Goal: Information Seeking & Learning: Learn about a topic

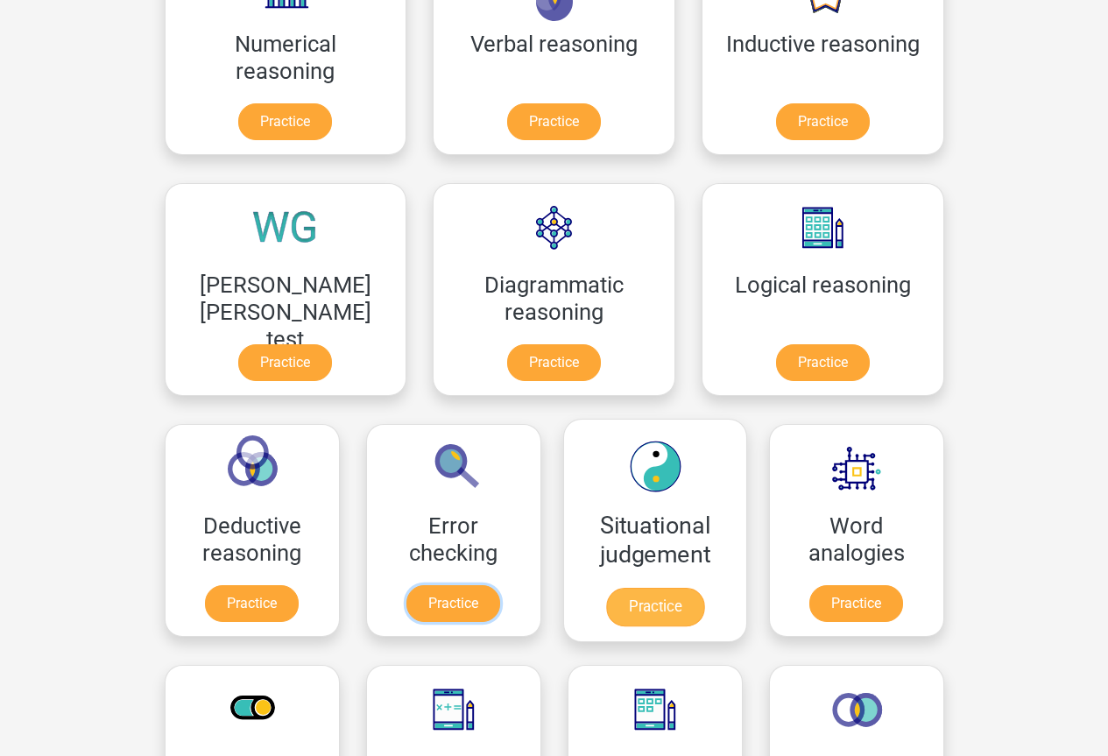
scroll to position [438, 0]
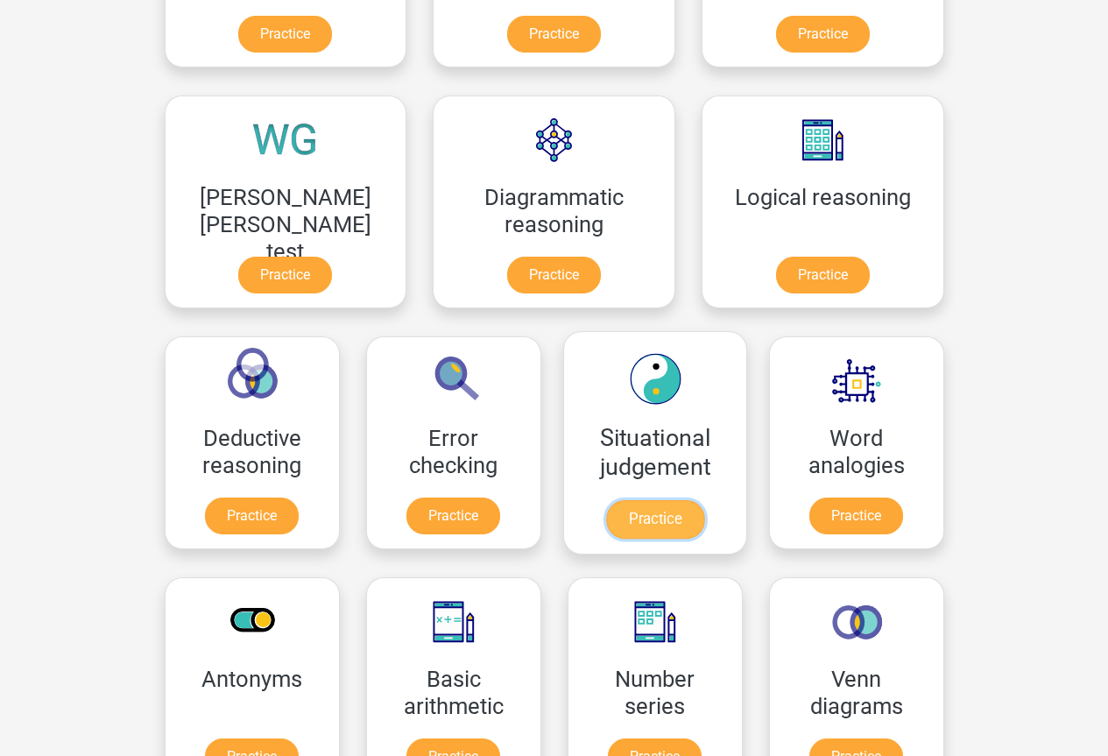
click at [605, 506] on link "Practice" at bounding box center [654, 519] width 98 height 39
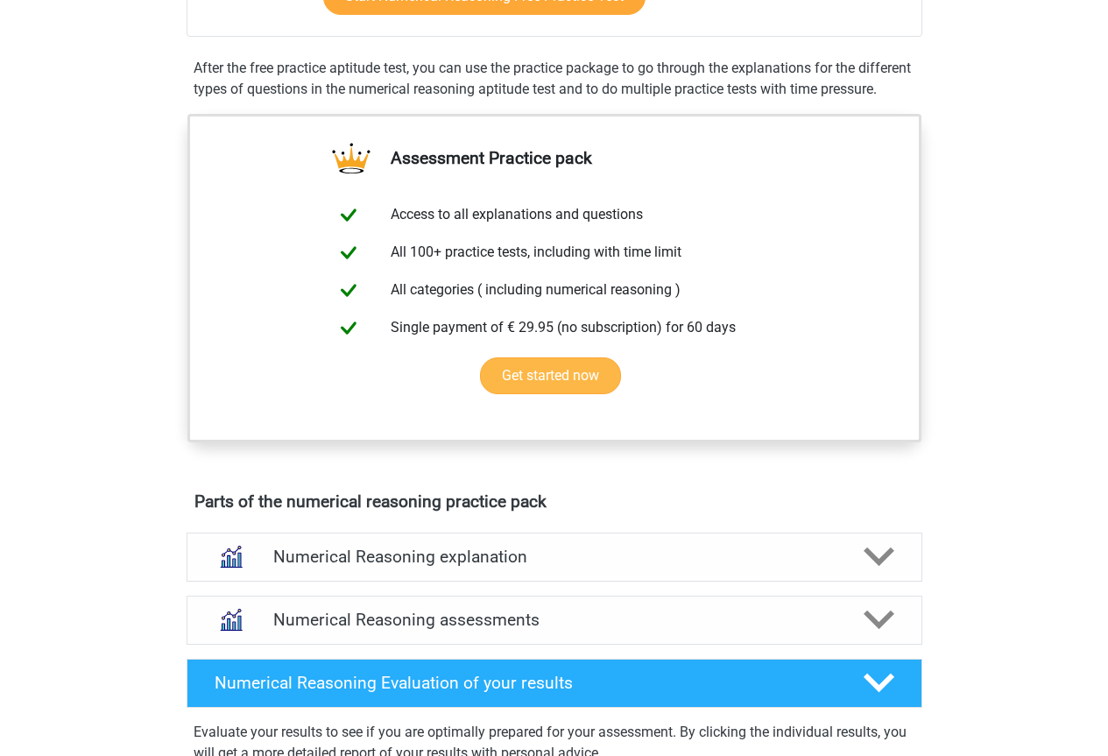
scroll to position [350, 0]
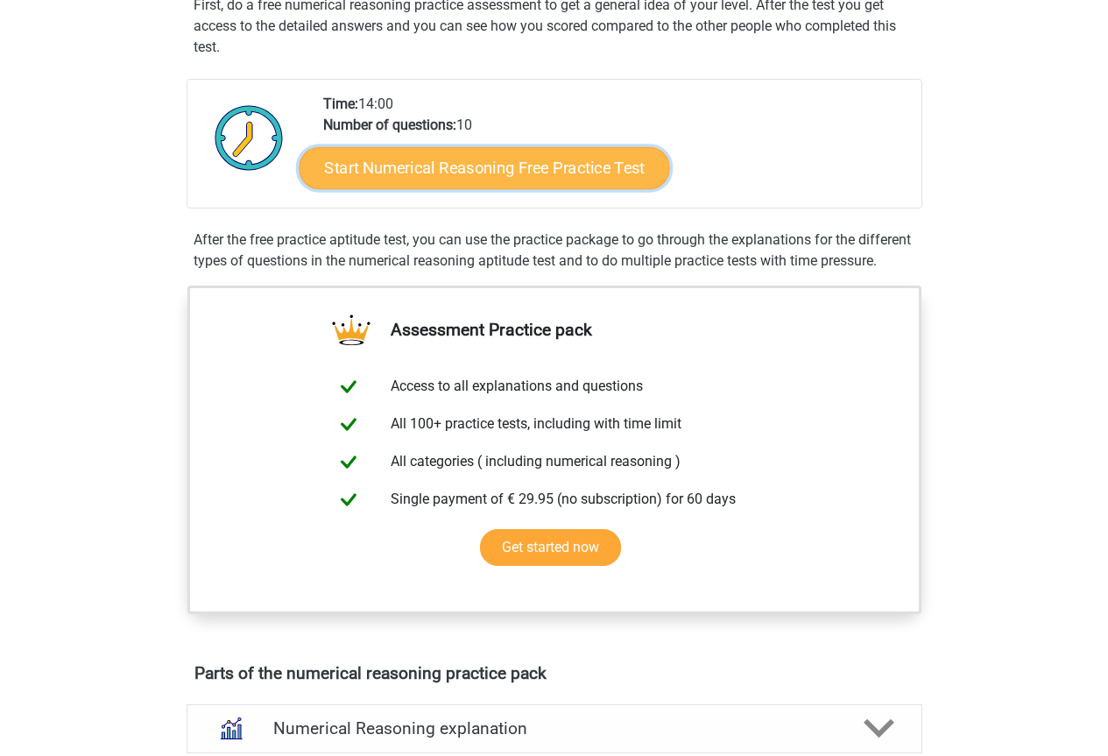
click at [458, 165] on link "Start Numerical Reasoning Free Practice Test" at bounding box center [484, 167] width 371 height 42
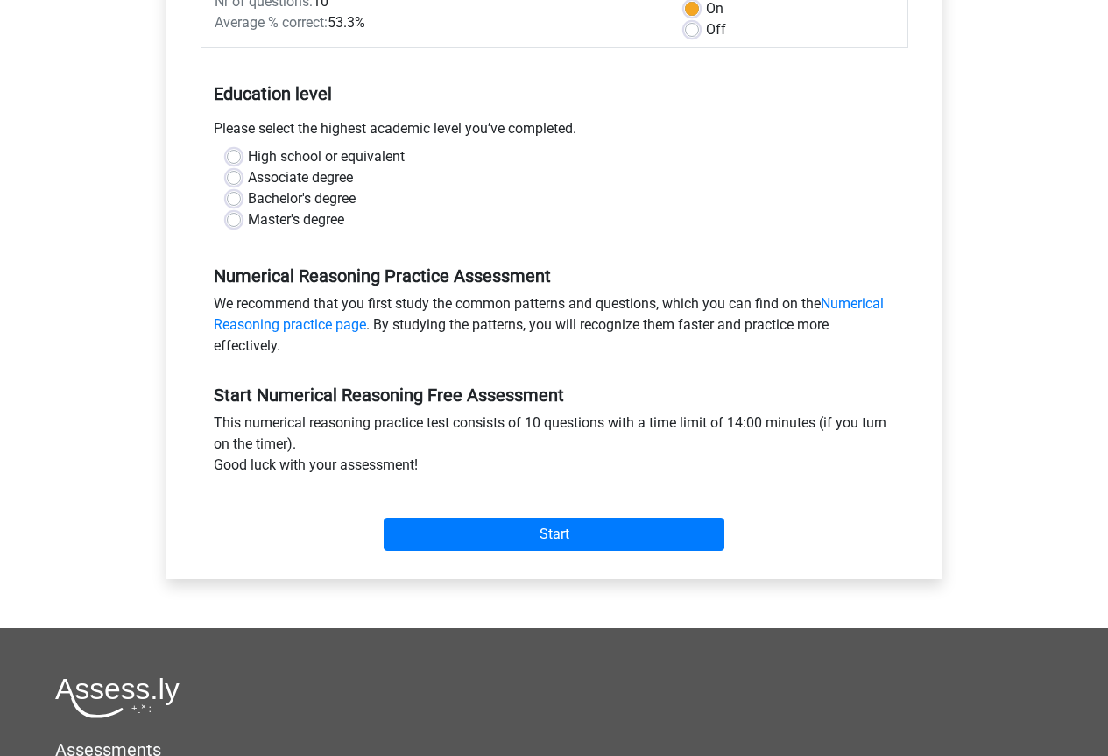
scroll to position [263, 0]
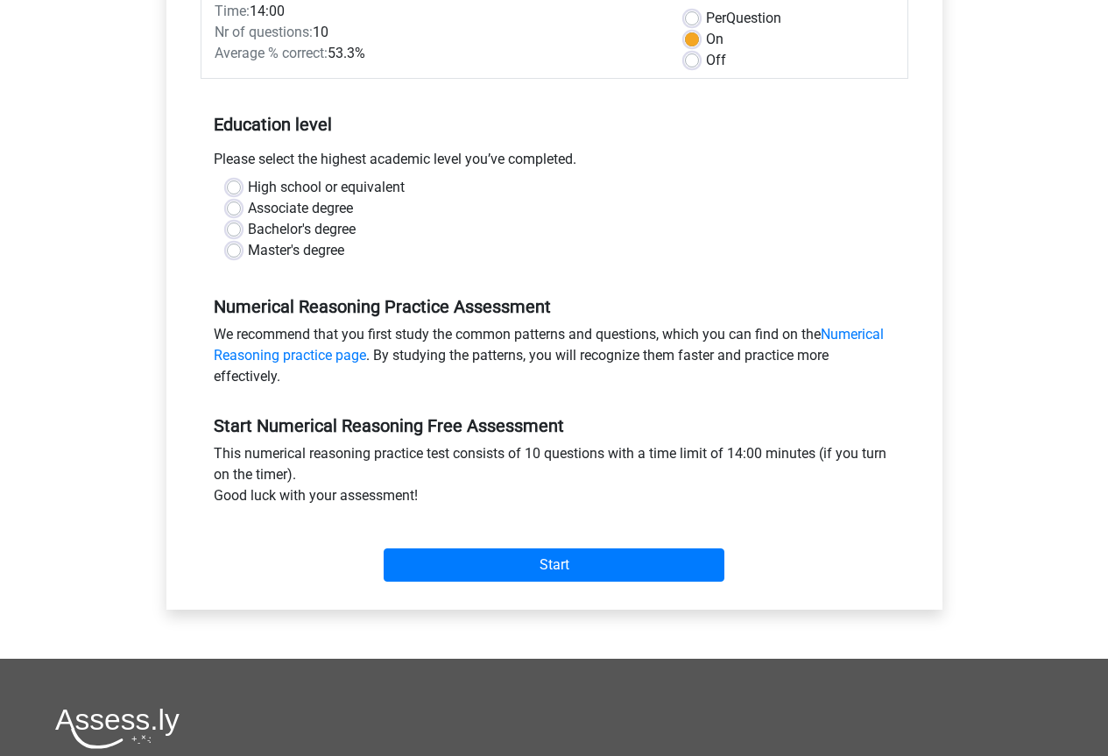
click at [276, 209] on label "Associate degree" at bounding box center [300, 208] width 105 height 21
click at [241, 209] on input "Associate degree" at bounding box center [234, 207] width 14 height 18
radio input "true"
click at [282, 229] on label "Bachelor's degree" at bounding box center [302, 229] width 108 height 21
click at [241, 229] on input "Bachelor's degree" at bounding box center [234, 228] width 14 height 18
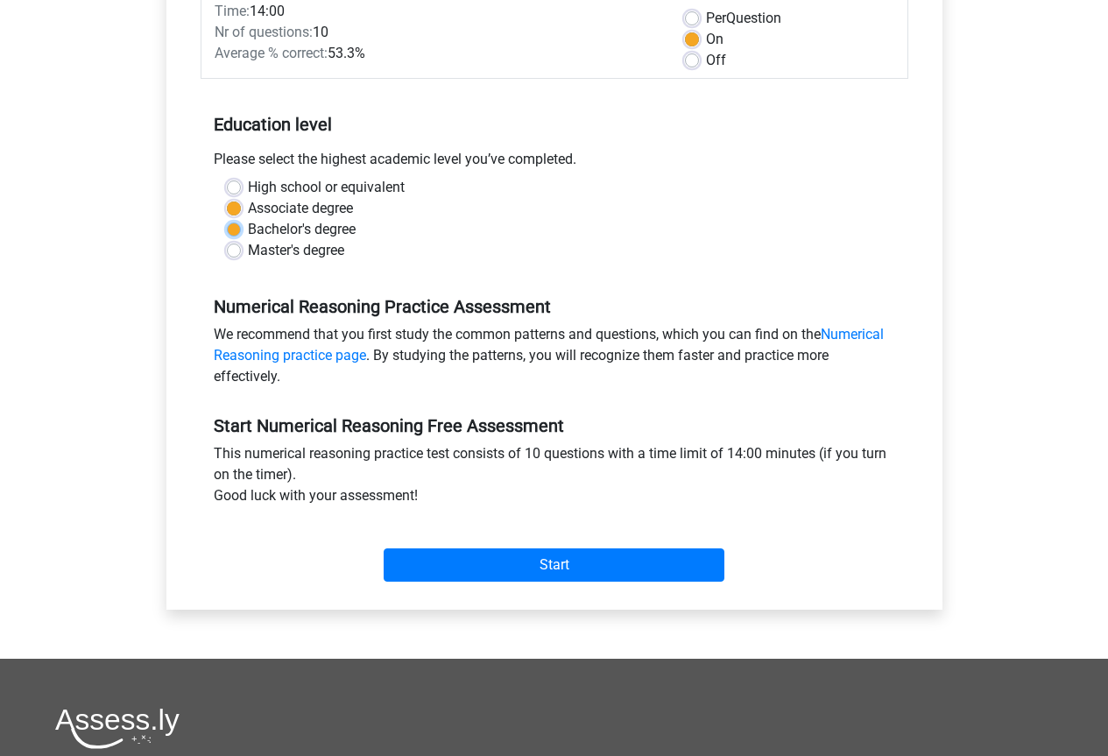
radio input "true"
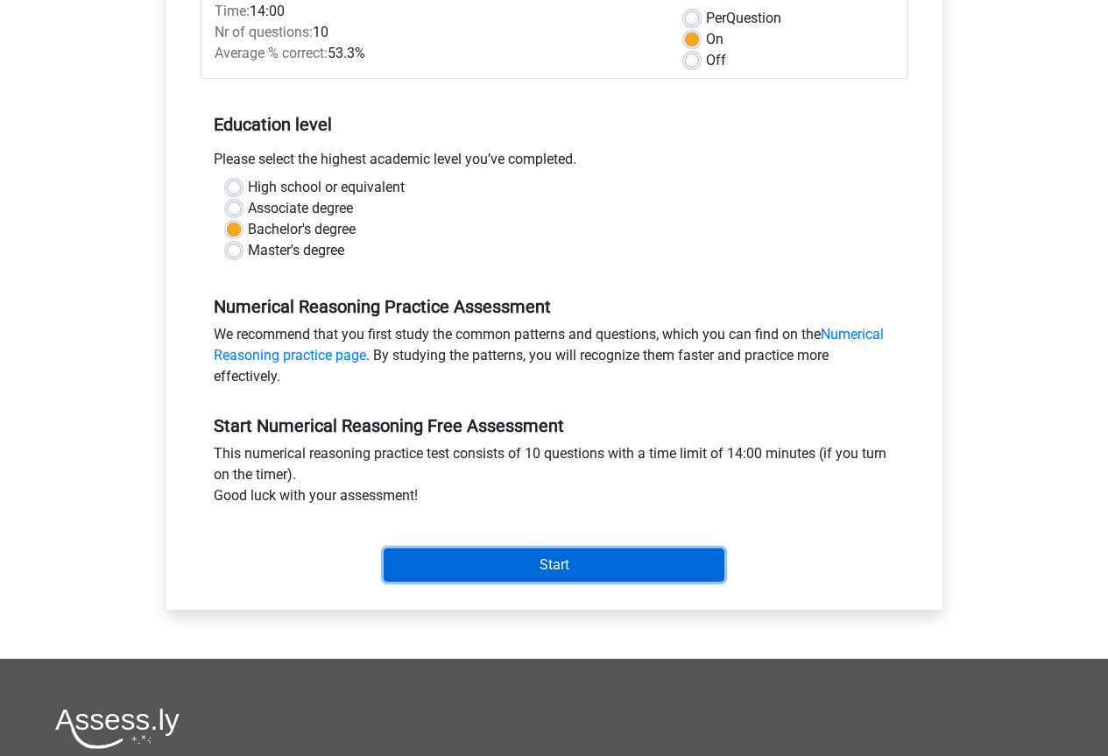
click at [539, 560] on input "Start" at bounding box center [554, 564] width 341 height 33
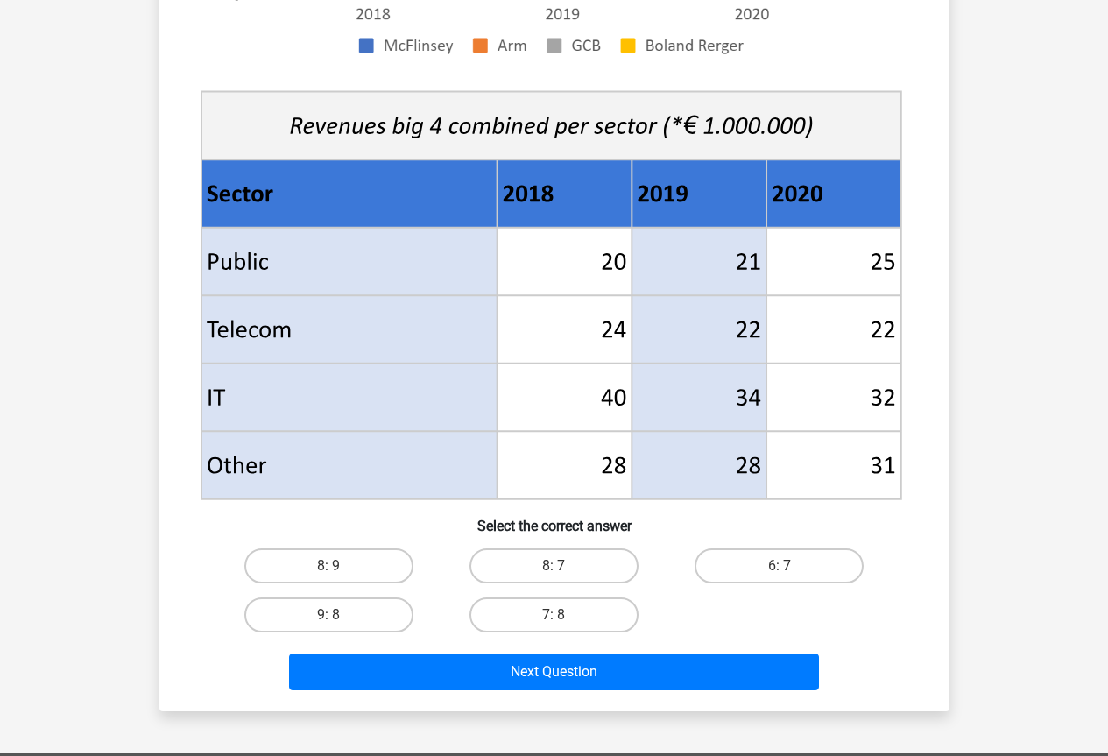
scroll to position [701, 0]
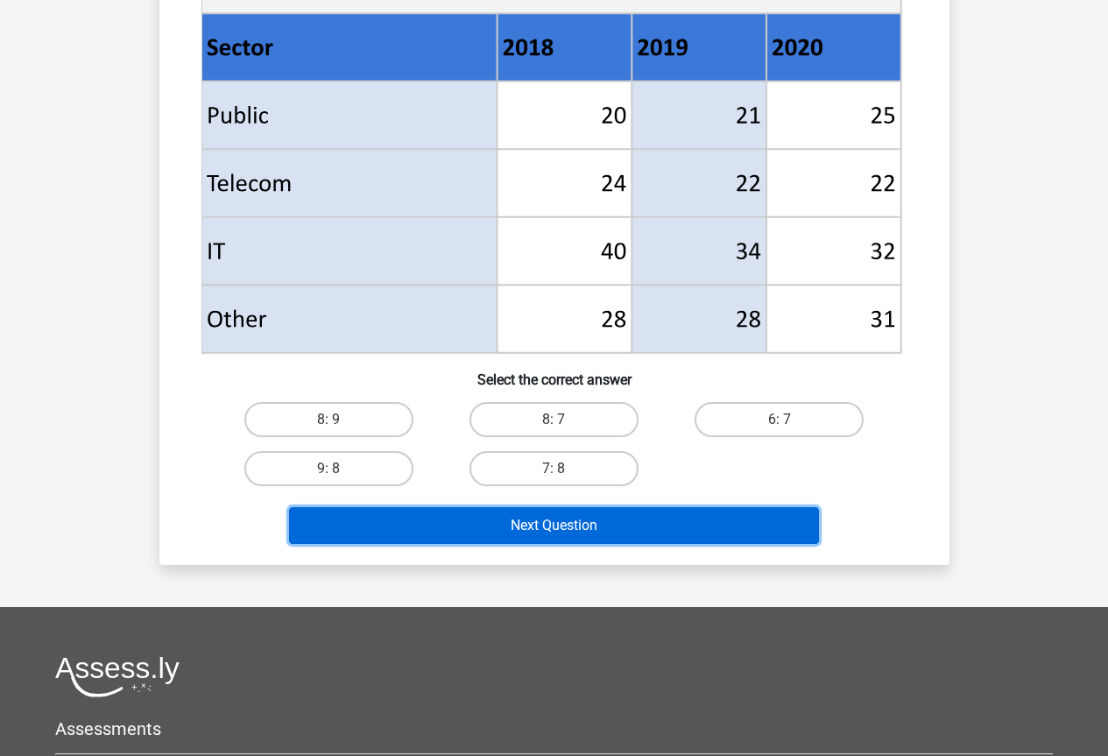
click at [522, 535] on button "Next Question" at bounding box center [554, 525] width 530 height 37
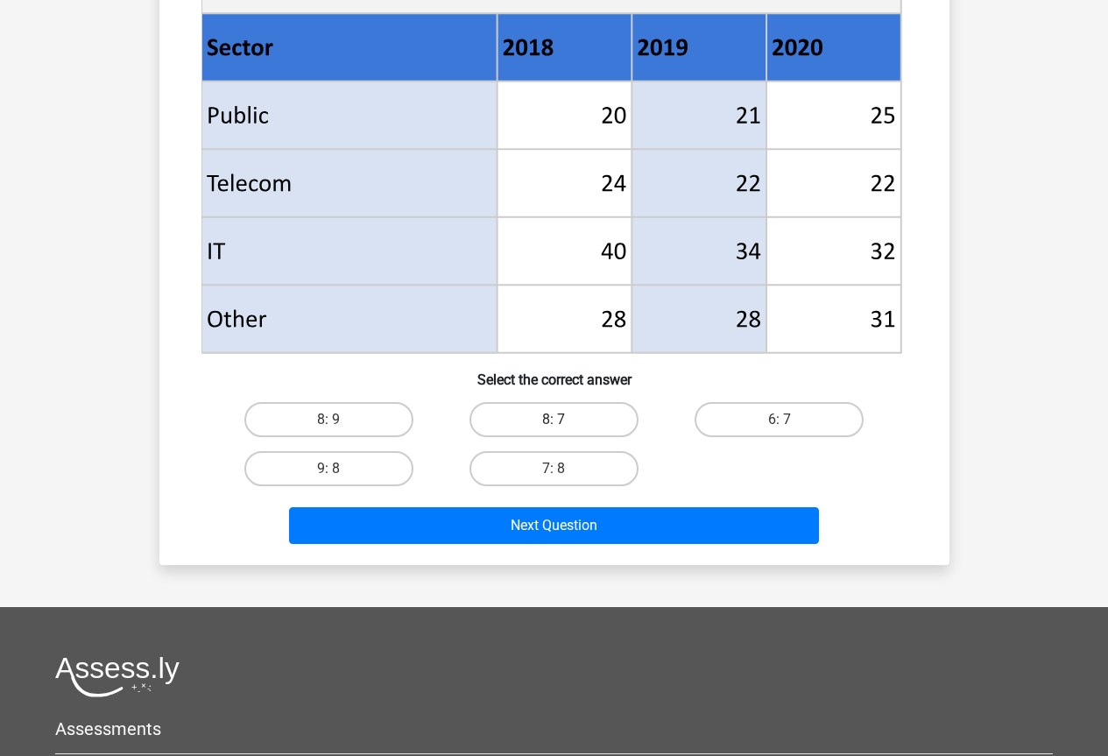
click at [575, 418] on label "8: 7" at bounding box center [553, 419] width 169 height 35
click at [565, 420] on input "8: 7" at bounding box center [559, 425] width 11 height 11
radio input "true"
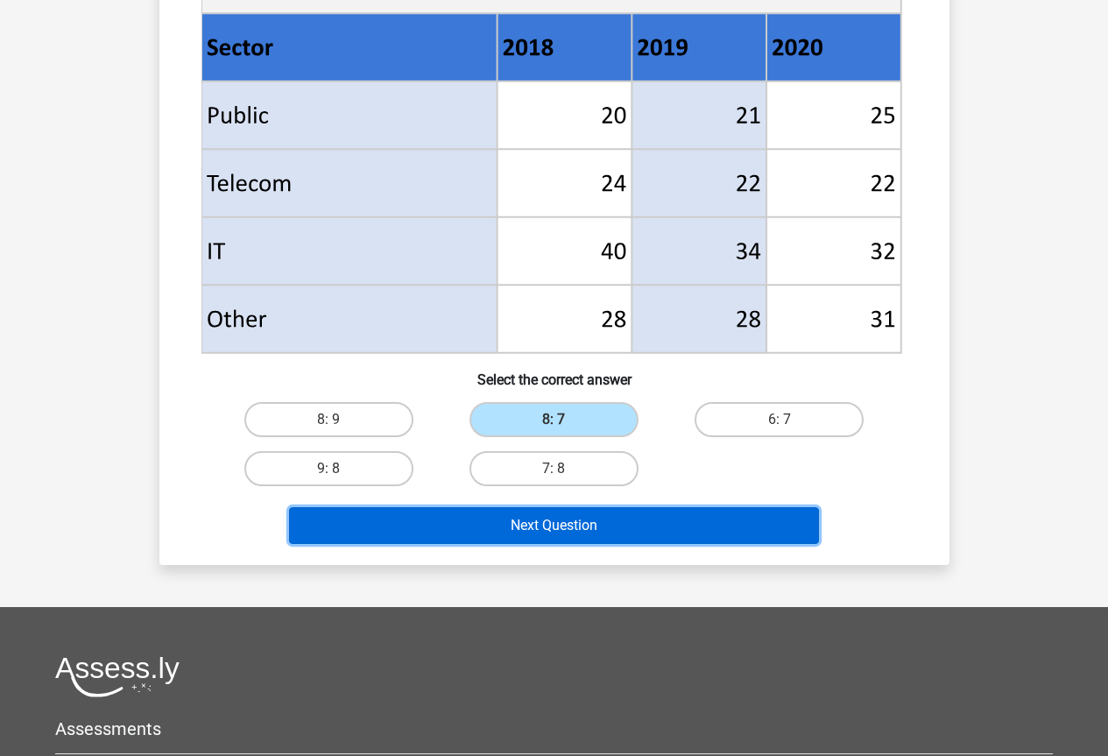
click at [565, 526] on button "Next Question" at bounding box center [554, 525] width 530 height 37
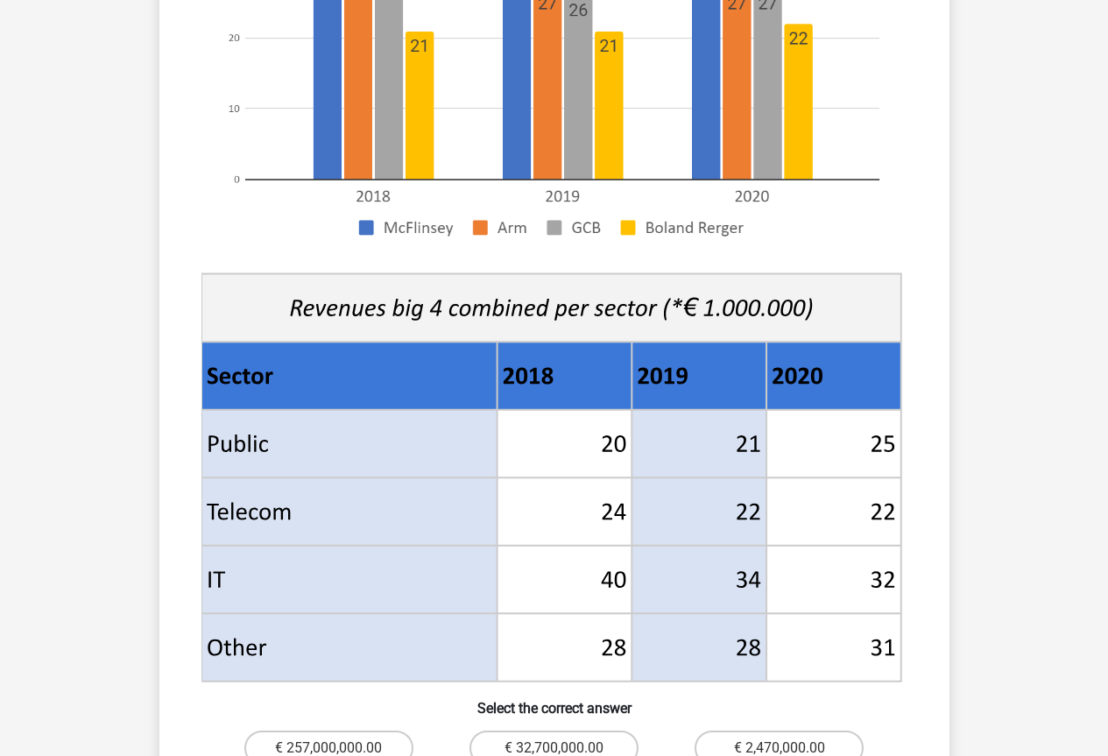
scroll to position [613, 0]
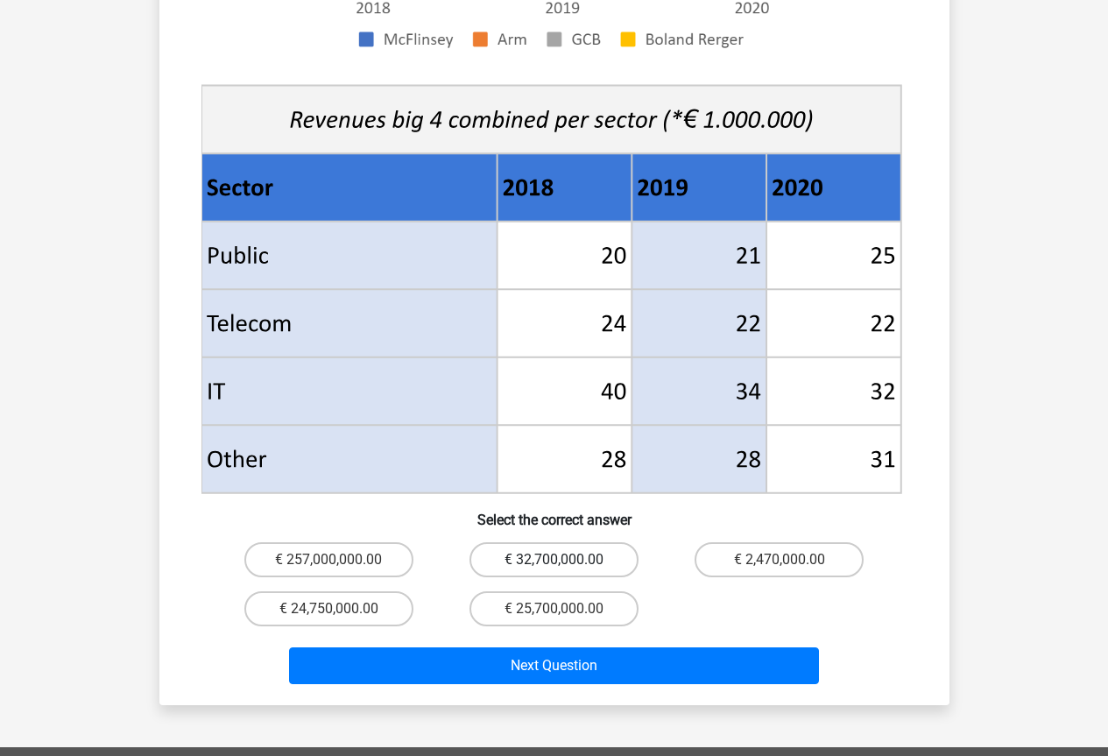
click at [596, 542] on label "€ 32,700,000.00" at bounding box center [553, 559] width 169 height 35
click at [565, 560] on input "€ 32,700,000.00" at bounding box center [559, 565] width 11 height 11
radio input "true"
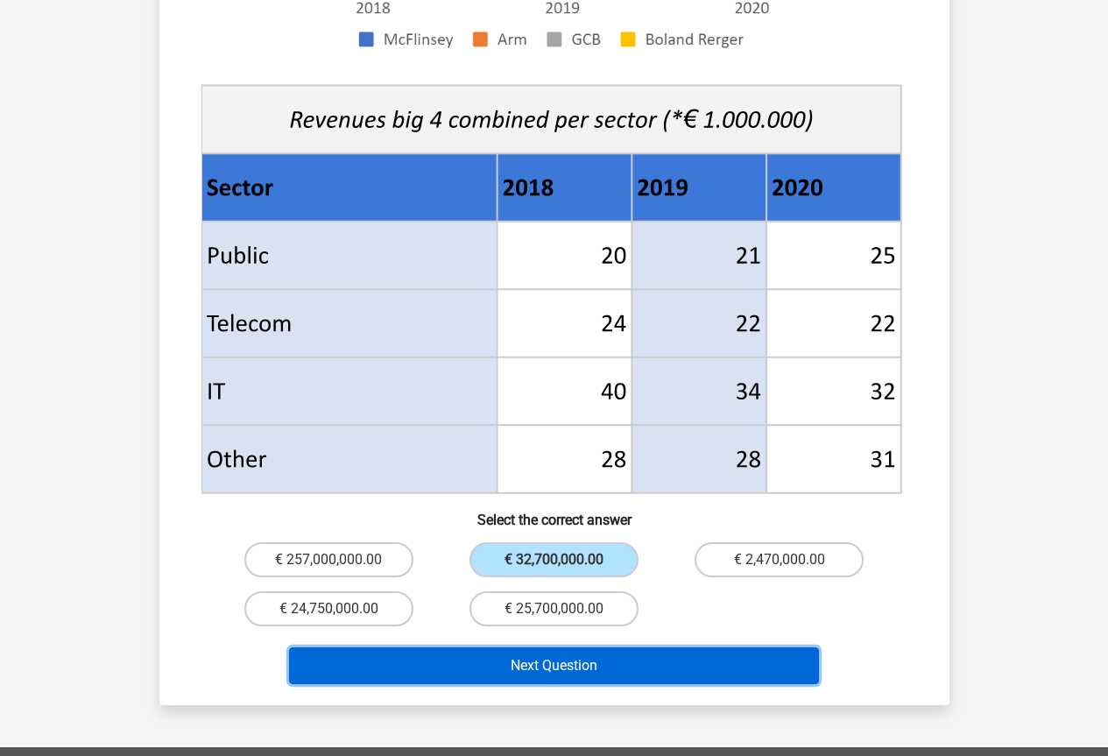
click at [595, 647] on button "Next Question" at bounding box center [554, 665] width 530 height 37
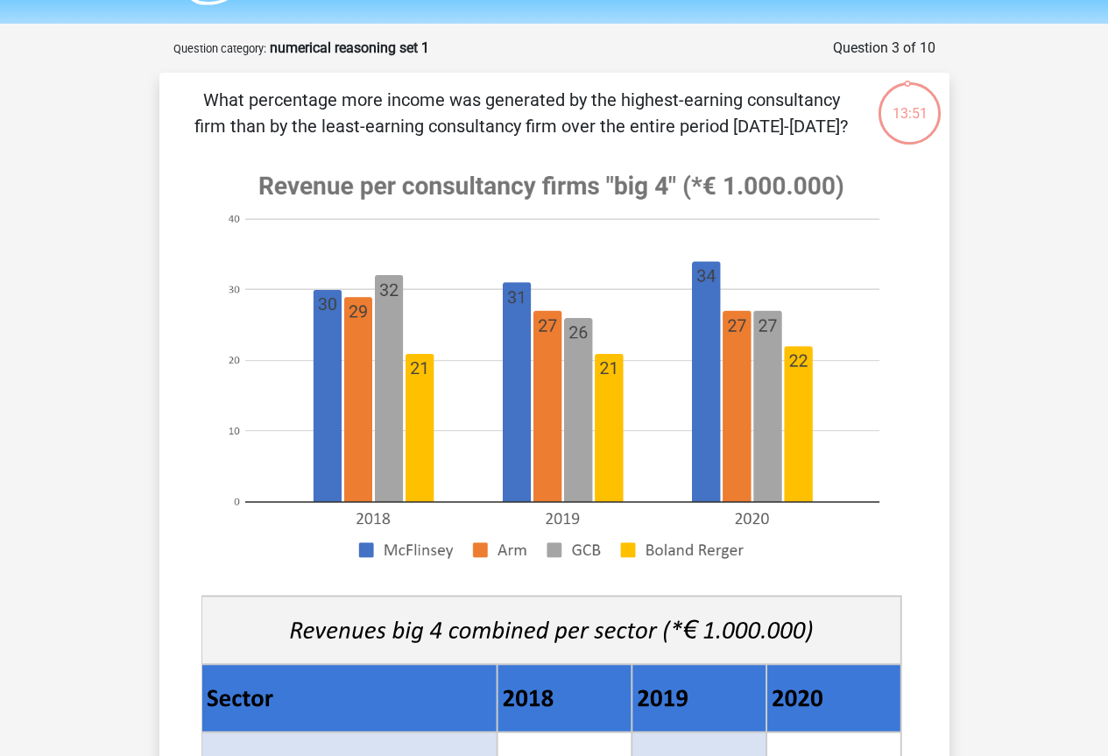
scroll to position [0, 0]
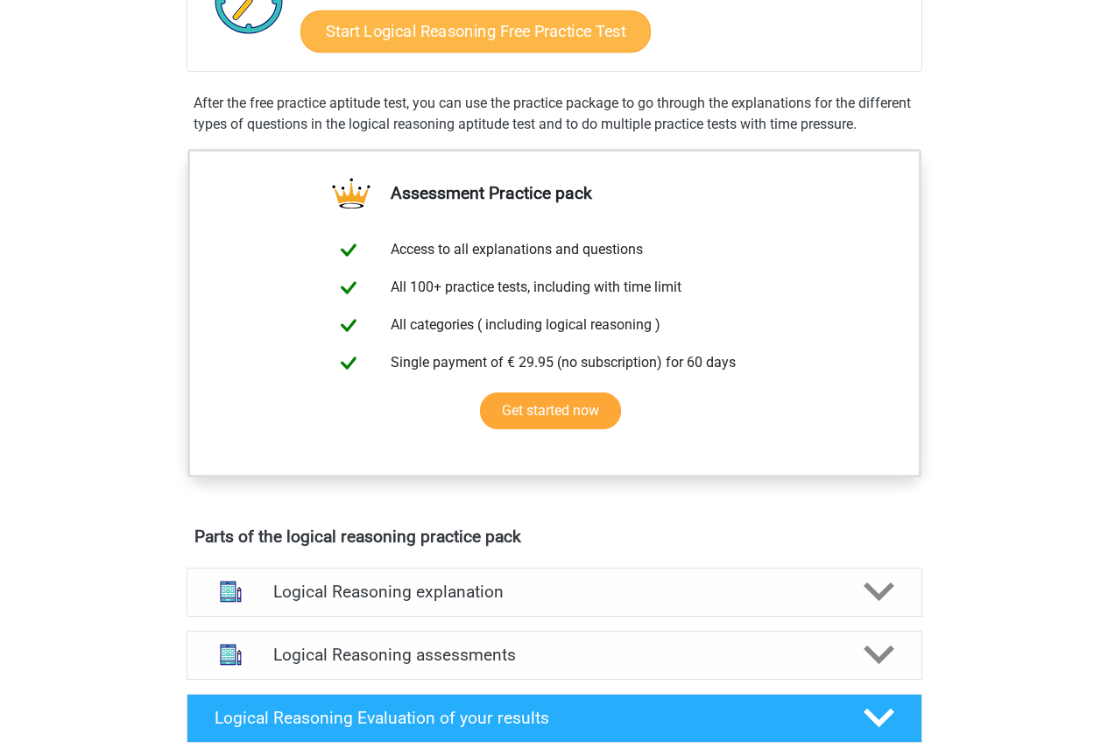
scroll to position [350, 0]
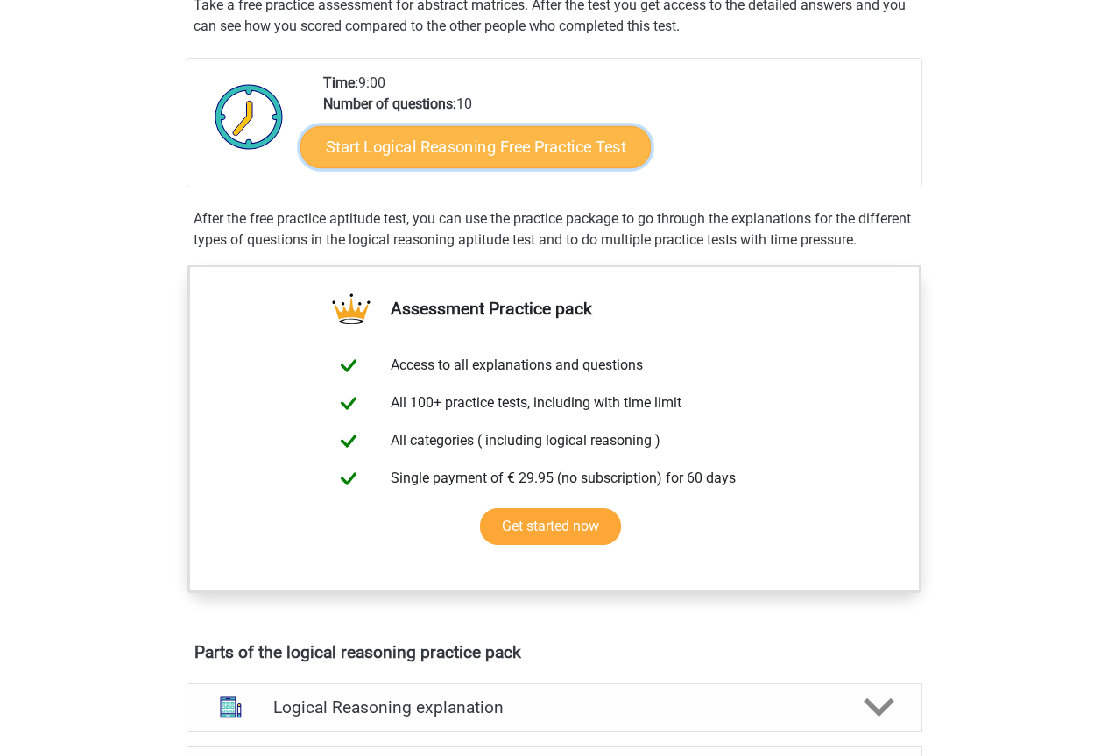
click at [469, 142] on link "Start Logical Reasoning Free Practice Test" at bounding box center [475, 146] width 350 height 42
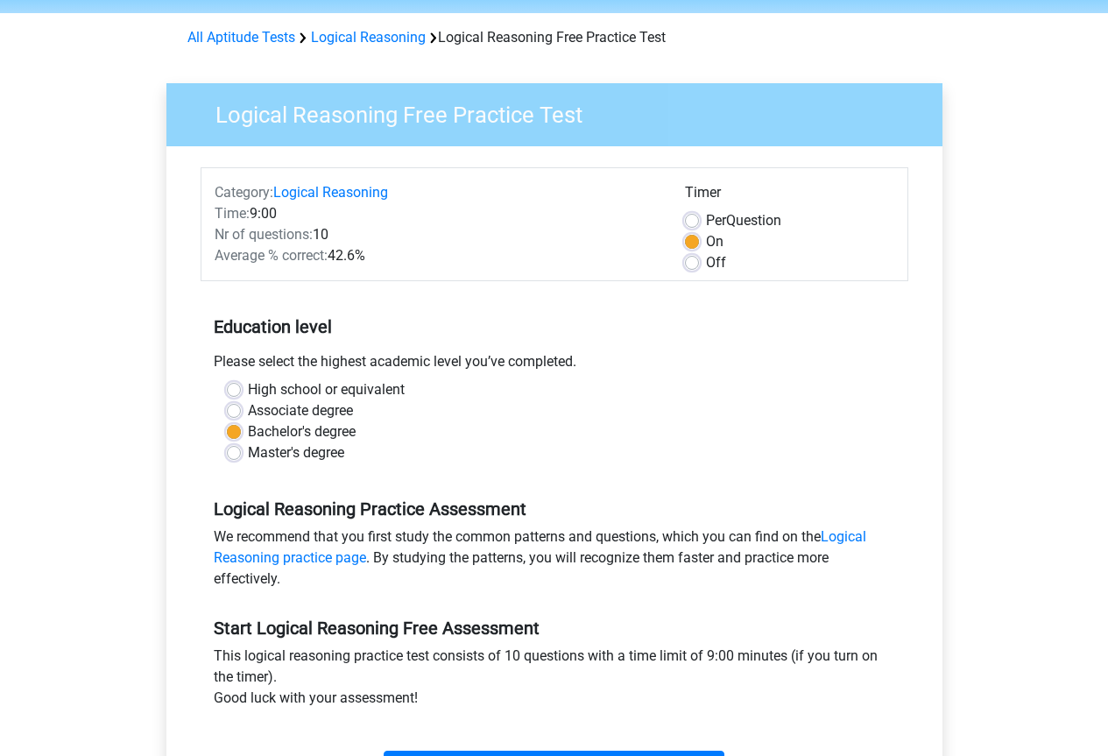
scroll to position [175, 0]
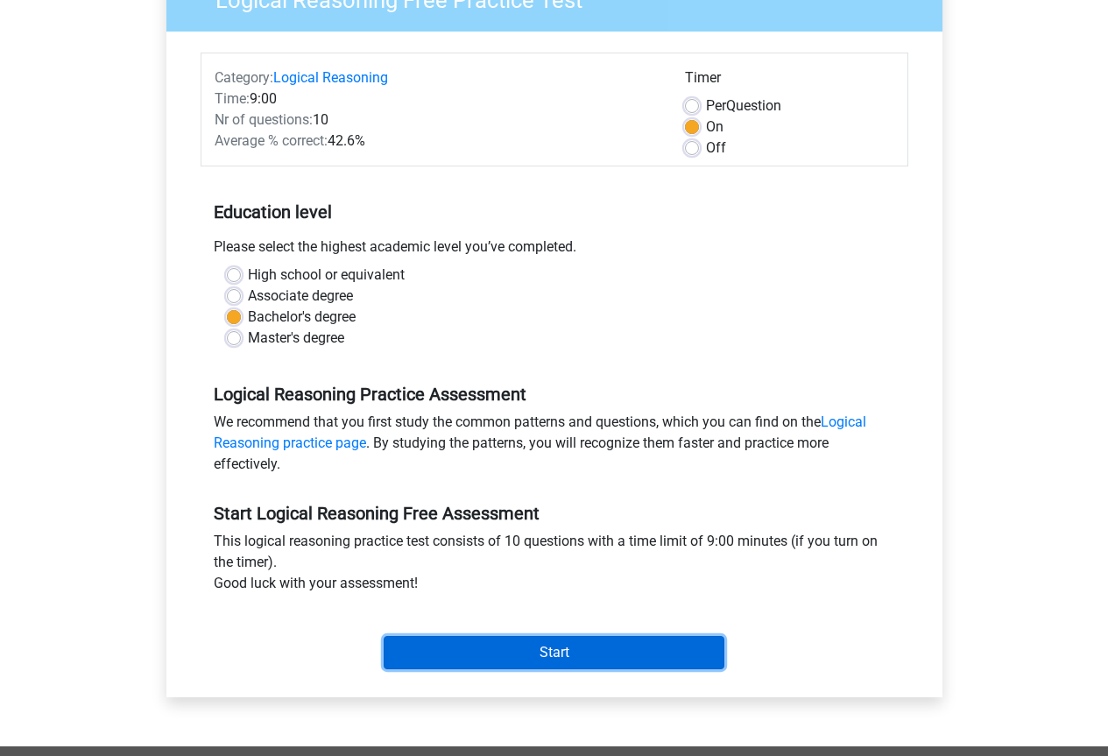
click at [490, 648] on input "Start" at bounding box center [554, 652] width 341 height 33
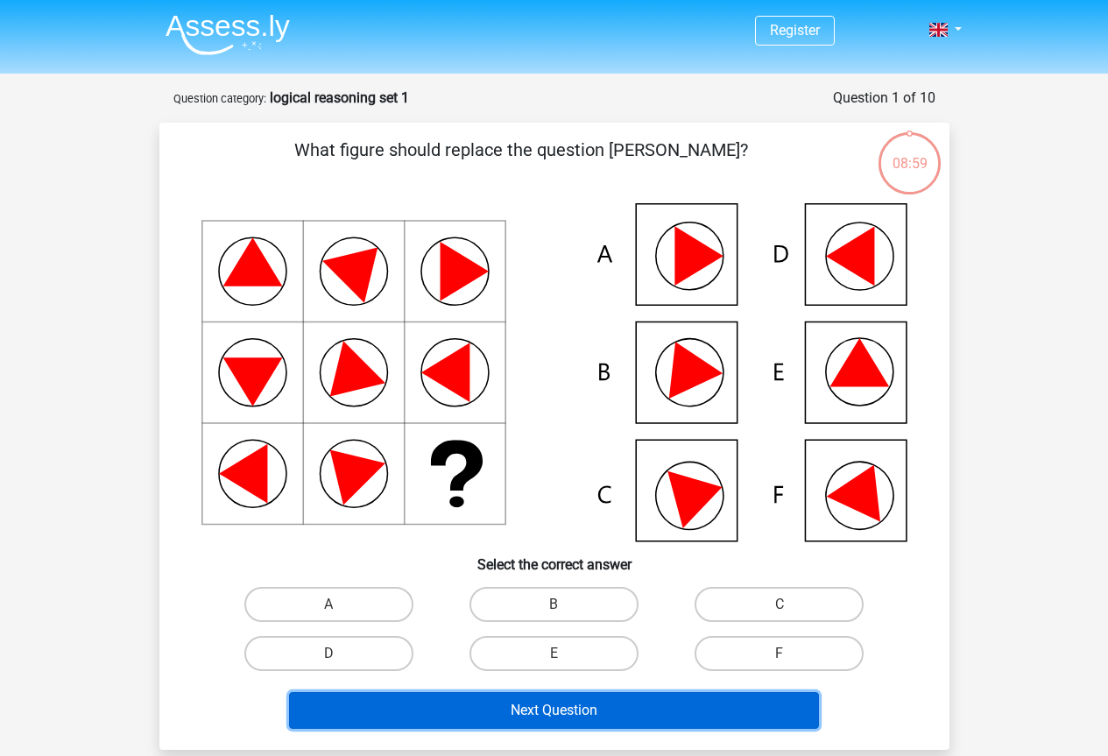
click at [615, 722] on button "Next Question" at bounding box center [554, 710] width 530 height 37
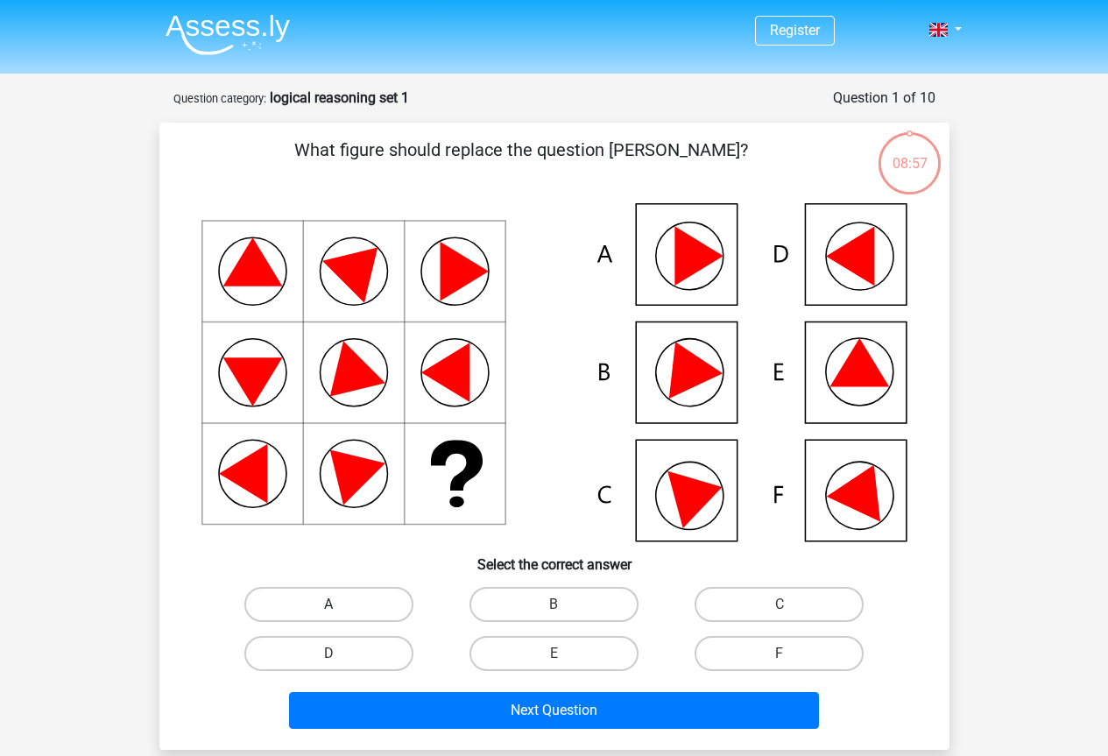
click at [316, 608] on label "A" at bounding box center [328, 604] width 169 height 35
click at [328, 608] on input "A" at bounding box center [333, 609] width 11 height 11
radio input "true"
click at [328, 599] on label "A" at bounding box center [328, 604] width 169 height 35
click at [328, 604] on input "A" at bounding box center [333, 609] width 11 height 11
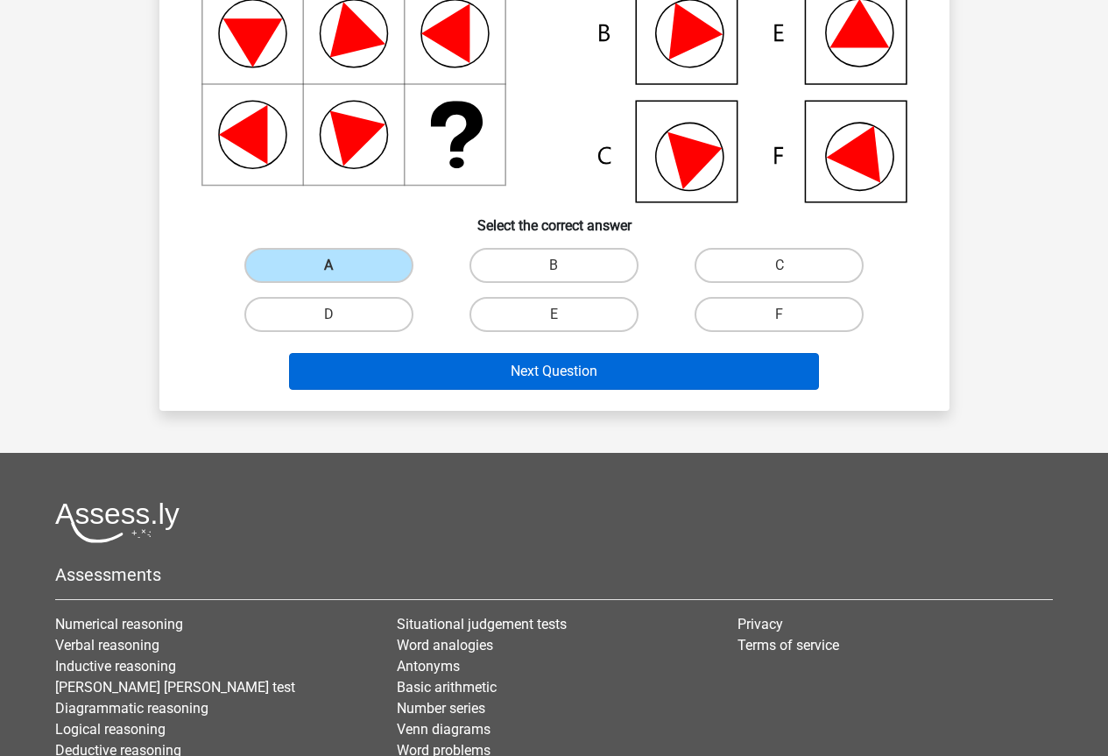
scroll to position [350, 0]
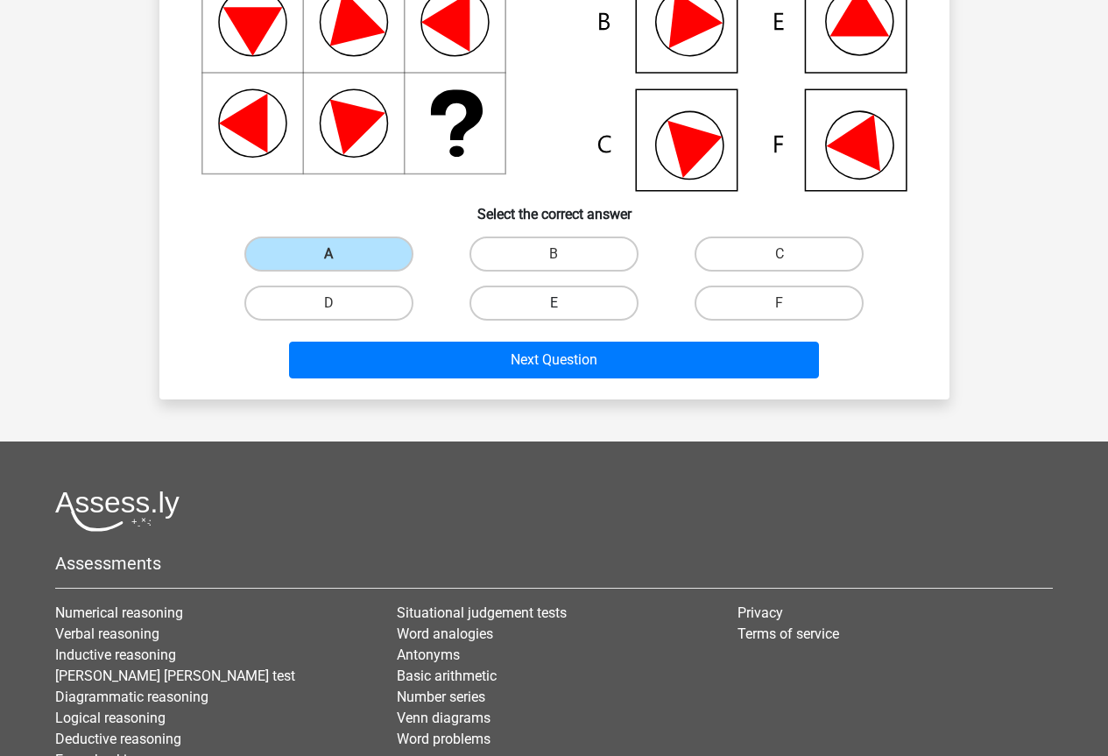
click at [540, 293] on label "E" at bounding box center [553, 303] width 169 height 35
click at [554, 303] on input "E" at bounding box center [559, 308] width 11 height 11
radio input "true"
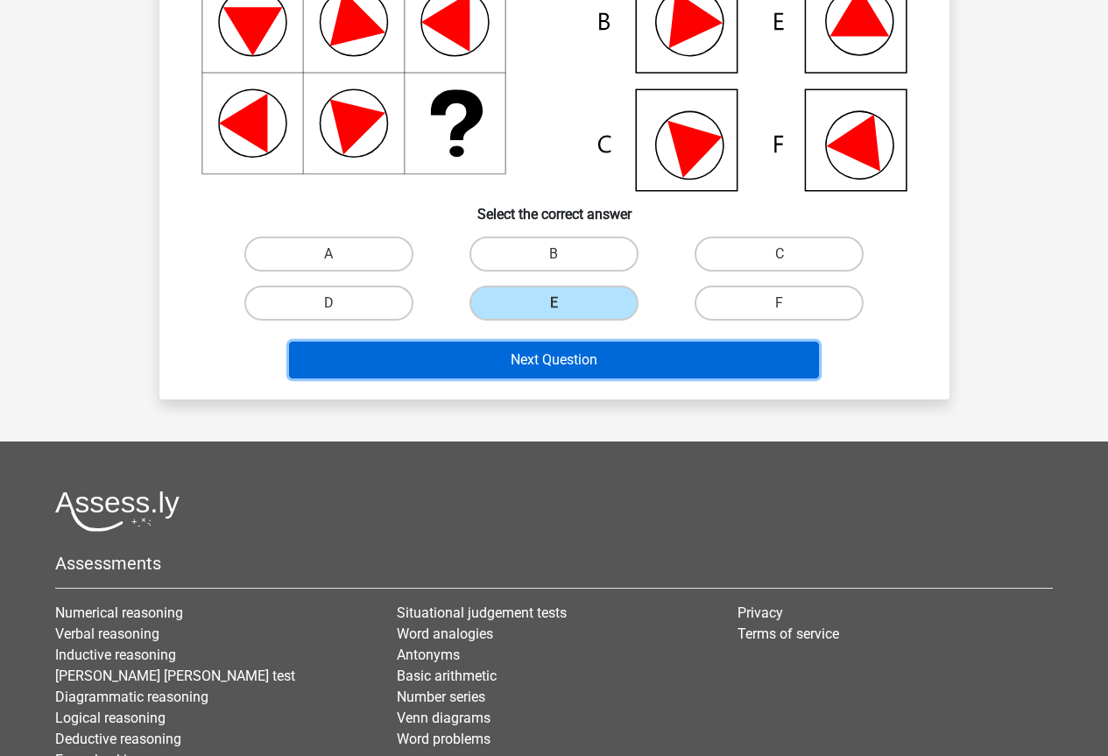
click at [574, 363] on button "Next Question" at bounding box center [554, 360] width 530 height 37
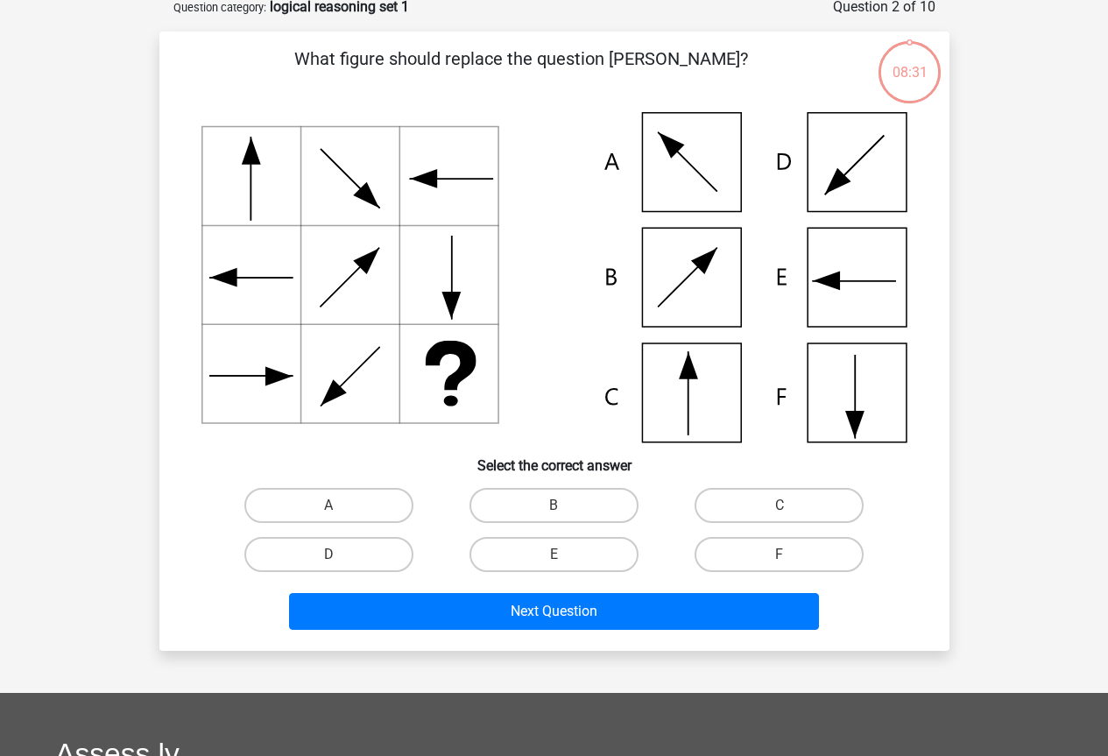
scroll to position [88, 0]
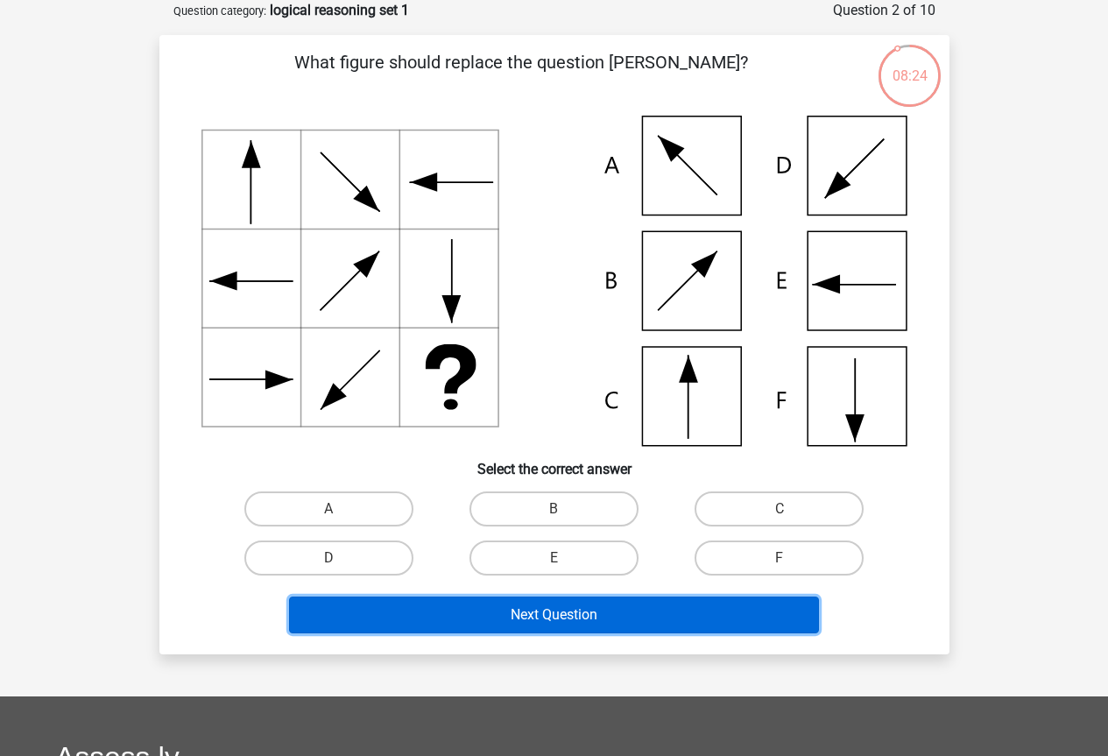
click at [574, 614] on button "Next Question" at bounding box center [554, 614] width 530 height 37
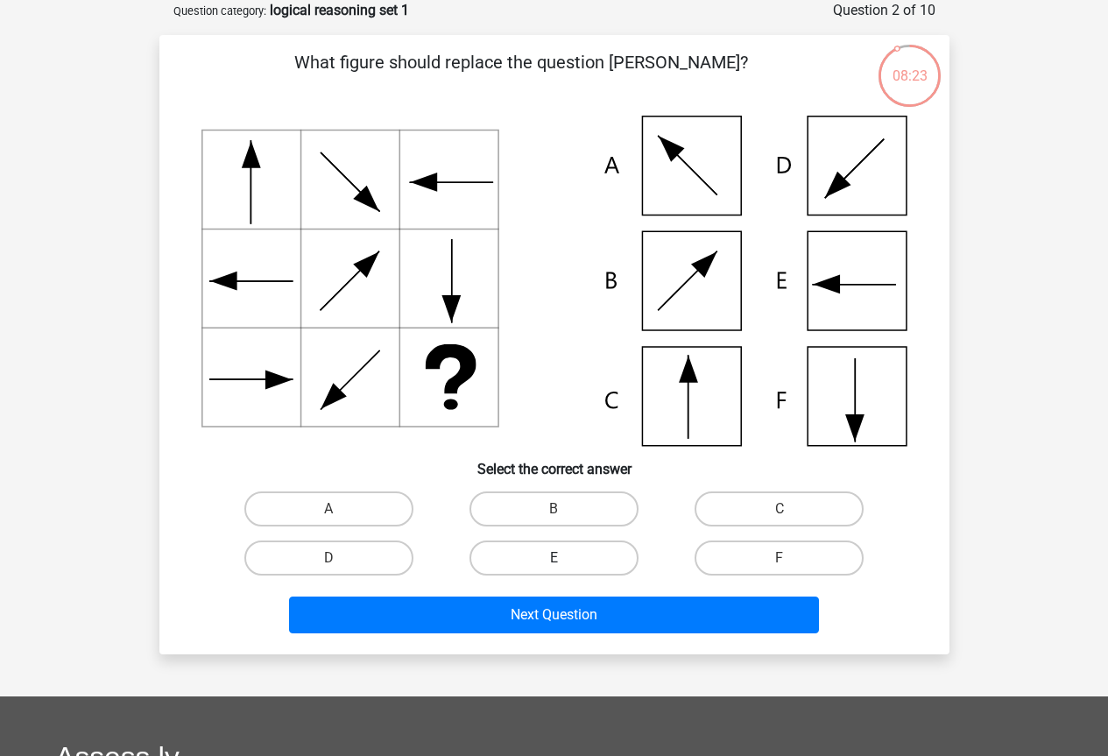
click at [574, 566] on label "E" at bounding box center [553, 557] width 169 height 35
click at [565, 566] on input "E" at bounding box center [559, 563] width 11 height 11
radio input "true"
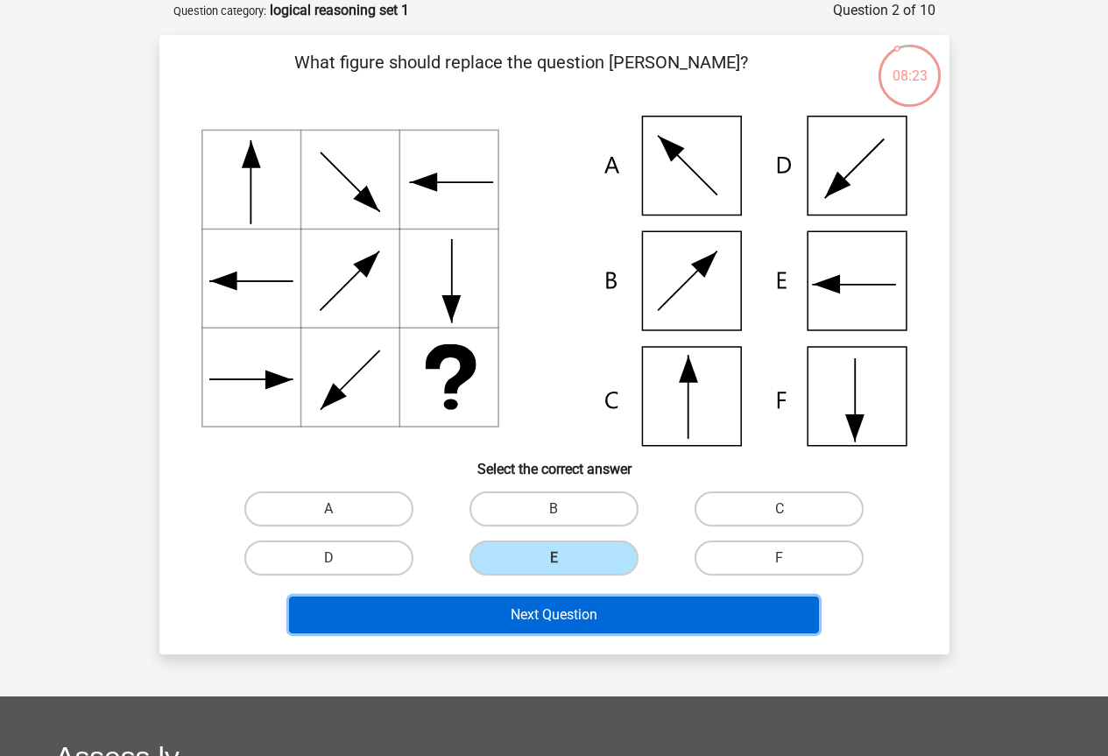
click at [576, 616] on button "Next Question" at bounding box center [554, 614] width 530 height 37
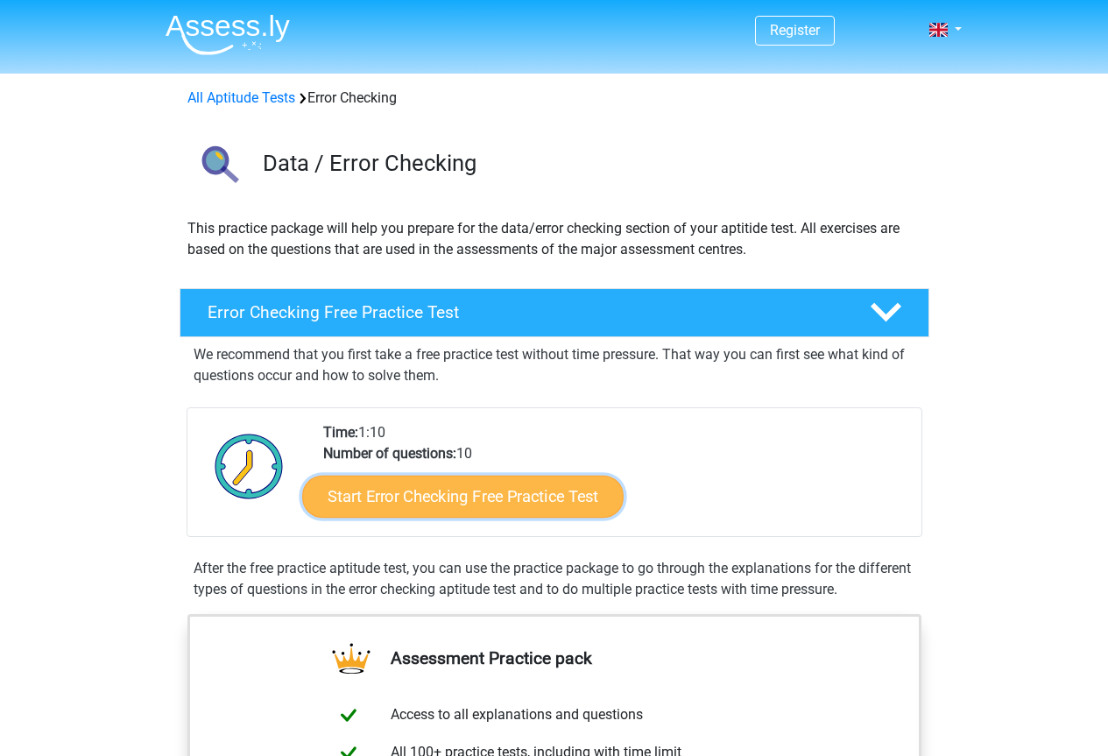
click at [459, 505] on link "Start Error Checking Free Practice Test" at bounding box center [462, 497] width 321 height 42
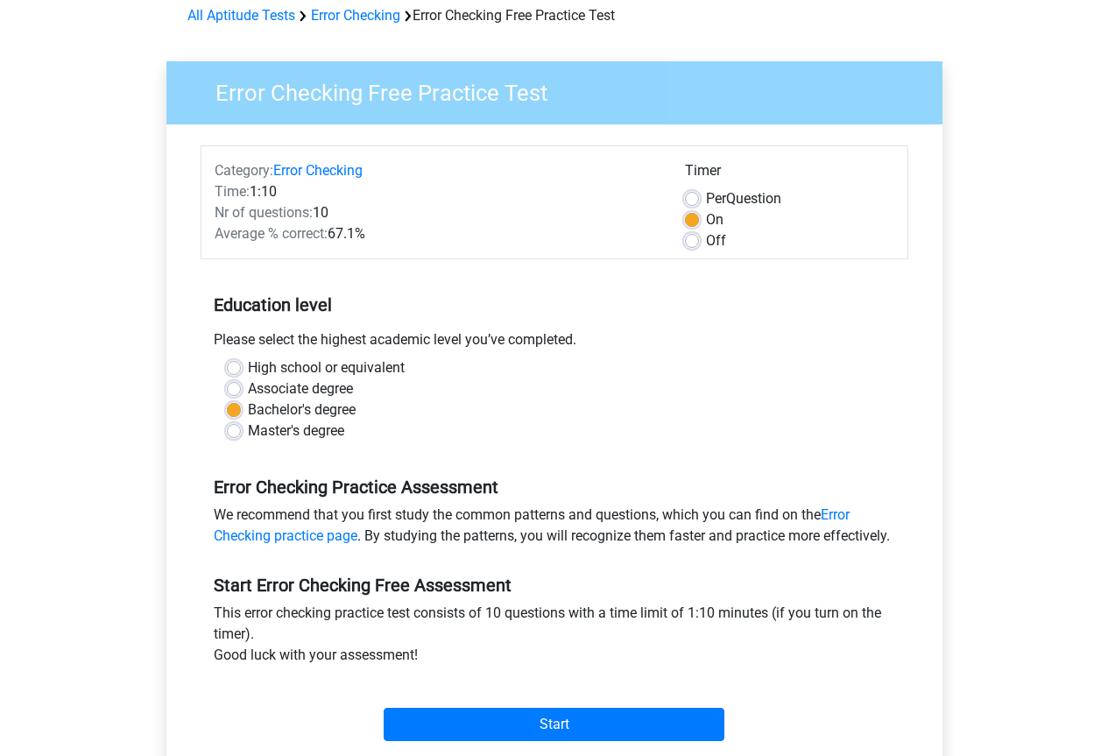
scroll to position [350, 0]
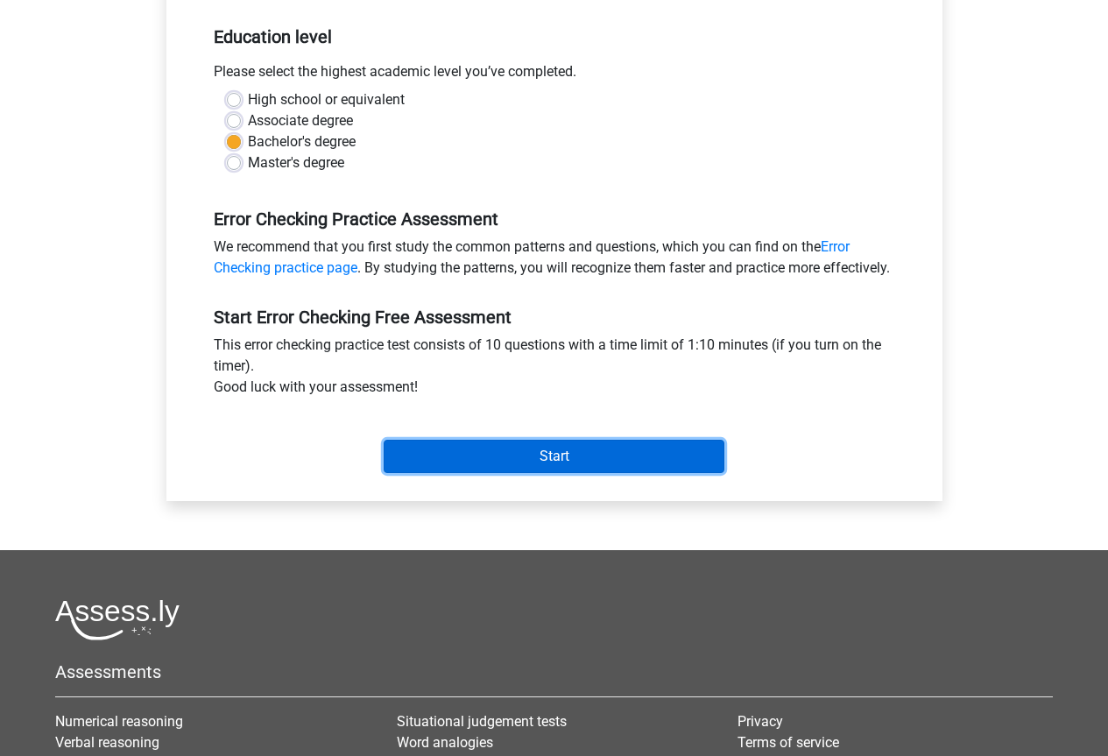
click at [564, 473] on input "Start" at bounding box center [554, 456] width 341 height 33
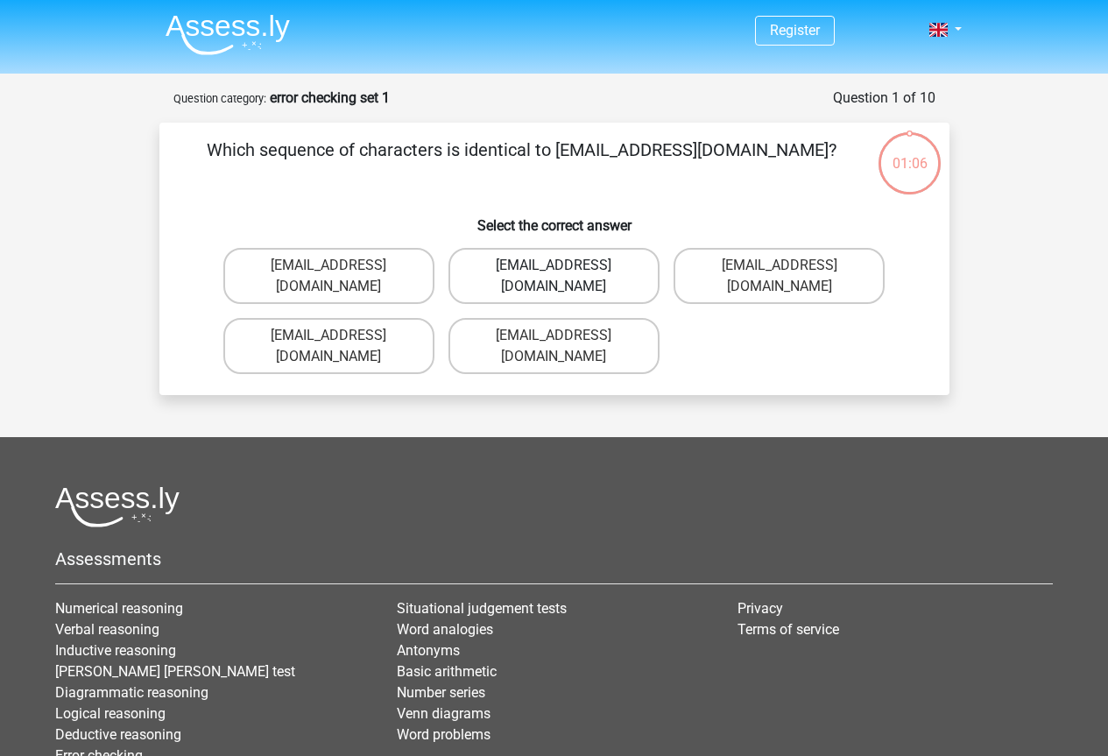
click at [580, 259] on label "Evie_Meade@jointmail.co.uk" at bounding box center [553, 276] width 211 height 56
click at [565, 265] on input "Evie_Meade@jointmail.co.uk" at bounding box center [559, 270] width 11 height 11
radio input "true"
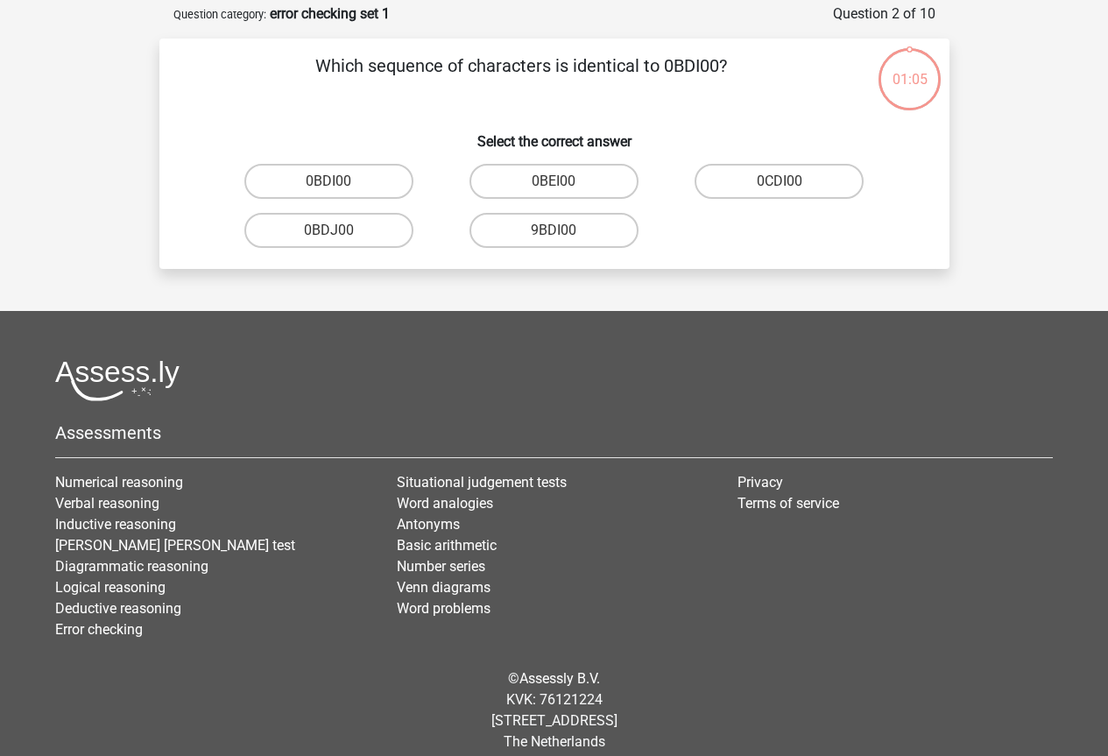
scroll to position [88, 0]
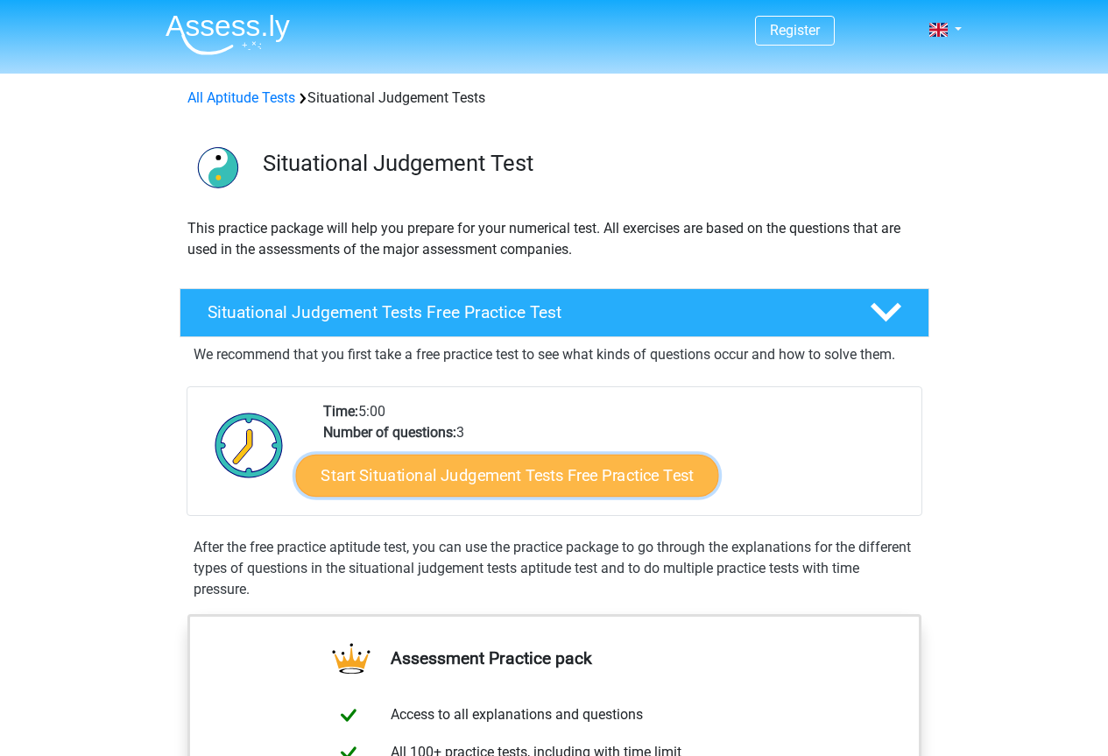
click at [474, 477] on link "Start Situational Judgement Tests Free Practice Test" at bounding box center [506, 476] width 423 height 42
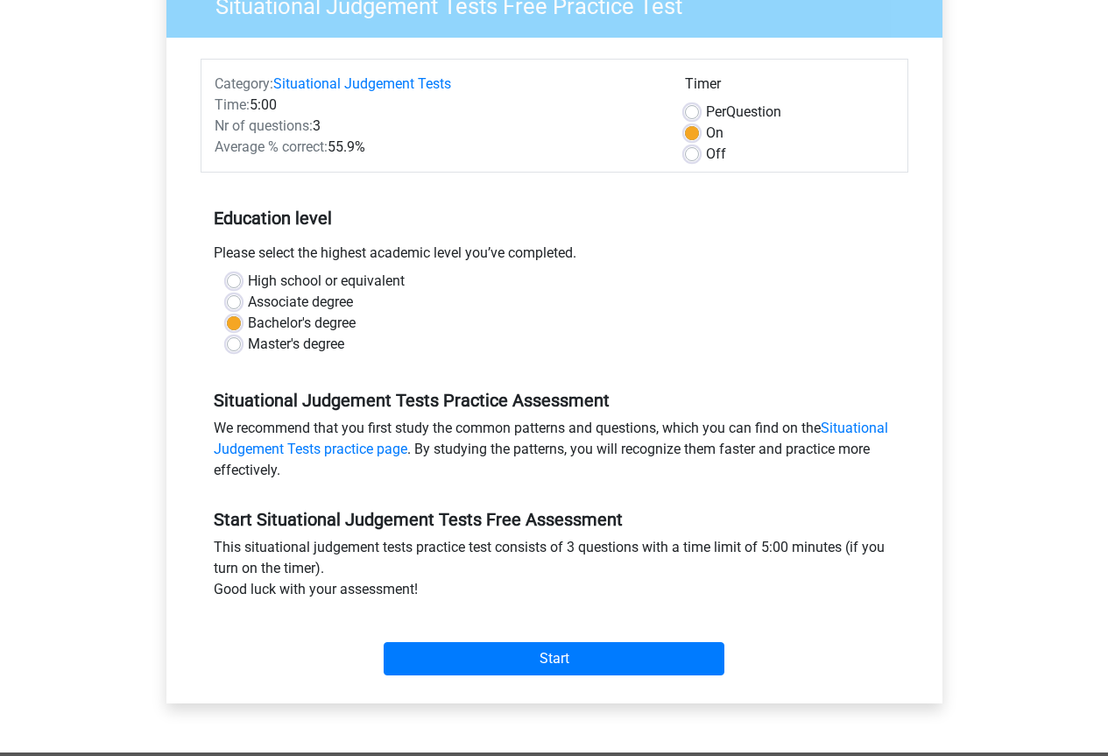
scroll to position [175, 0]
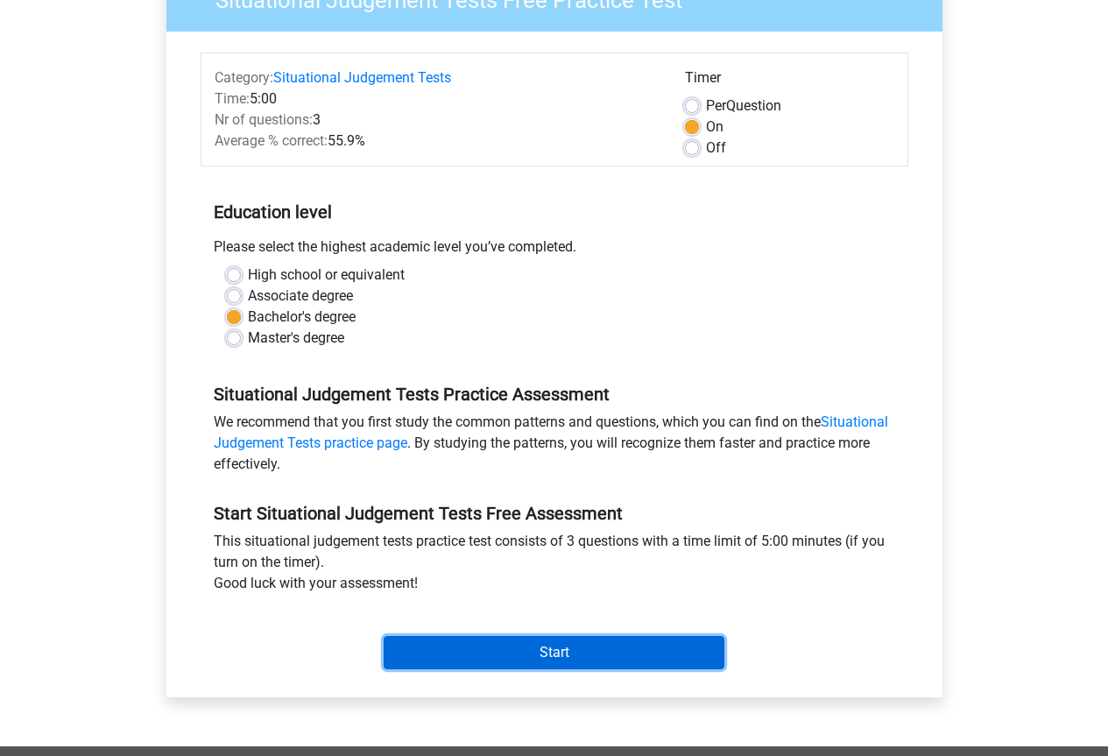
click at [508, 653] on input "Start" at bounding box center [554, 652] width 341 height 33
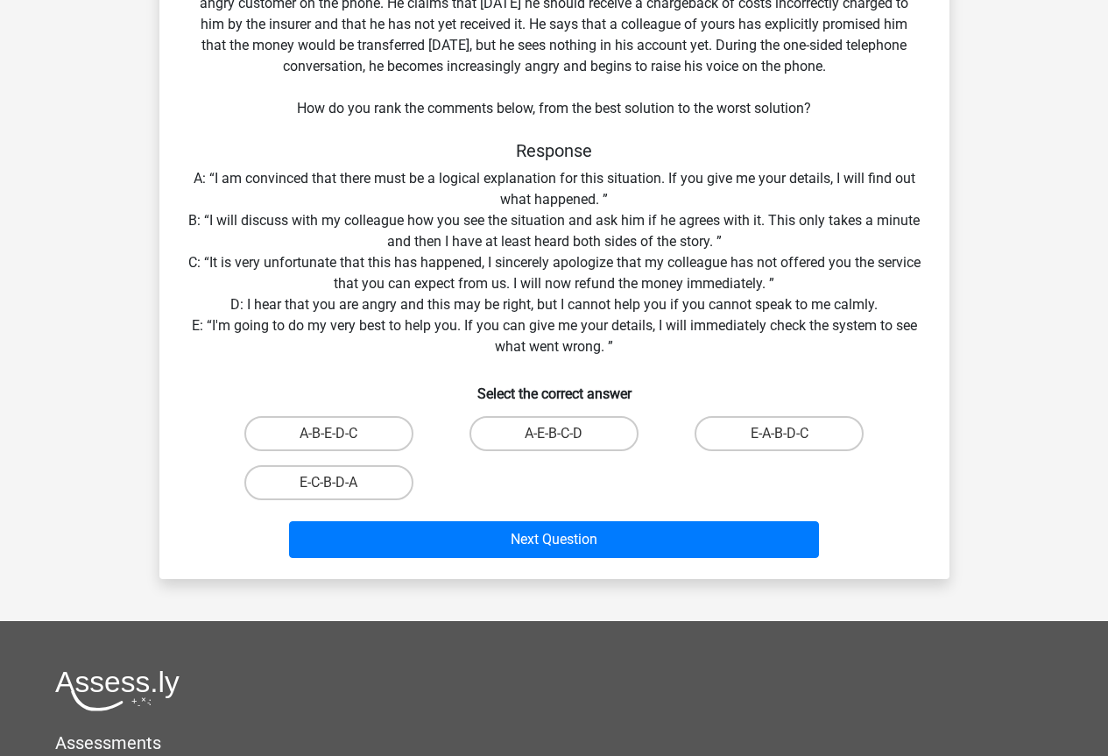
scroll to position [175, 0]
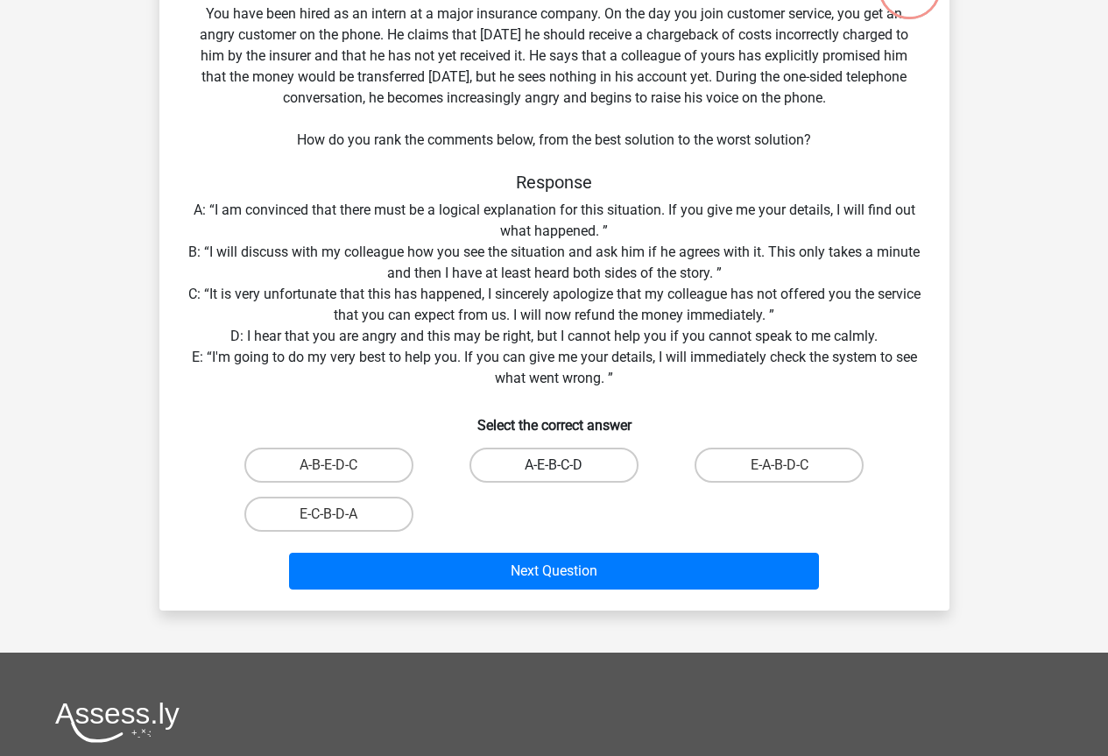
click at [561, 464] on label "A-E-B-C-D" at bounding box center [553, 465] width 169 height 35
click at [561, 465] on input "A-E-B-C-D" at bounding box center [559, 470] width 11 height 11
radio input "true"
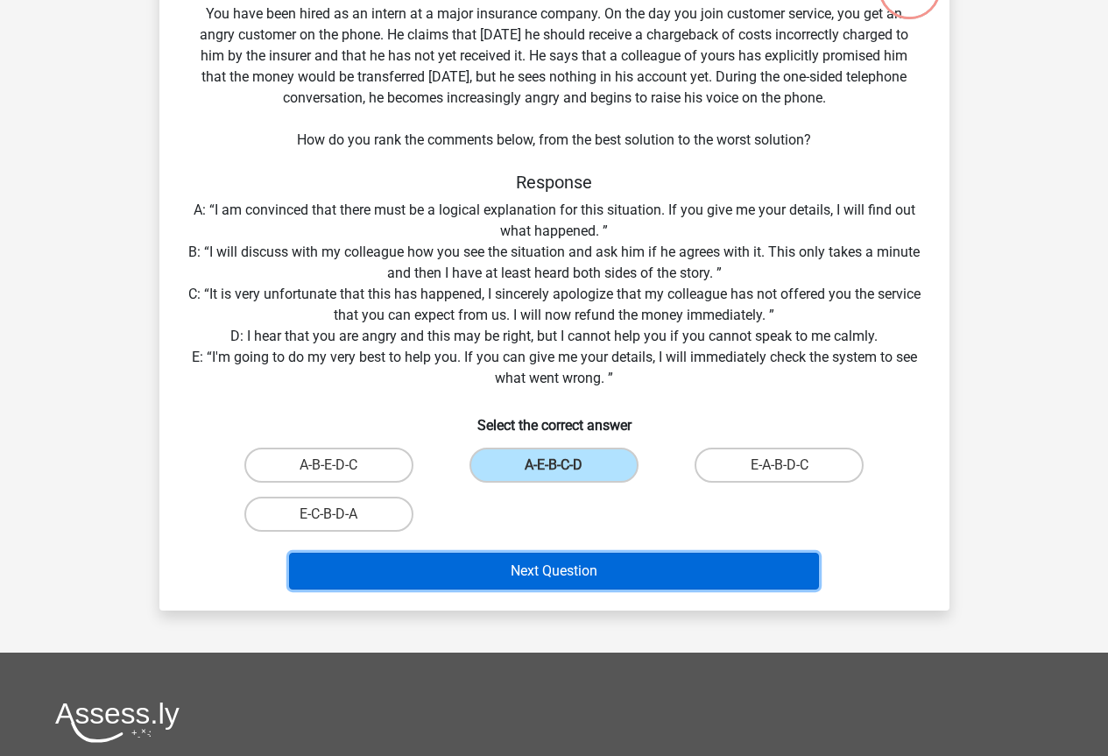
click at [568, 567] on button "Next Question" at bounding box center [554, 571] width 530 height 37
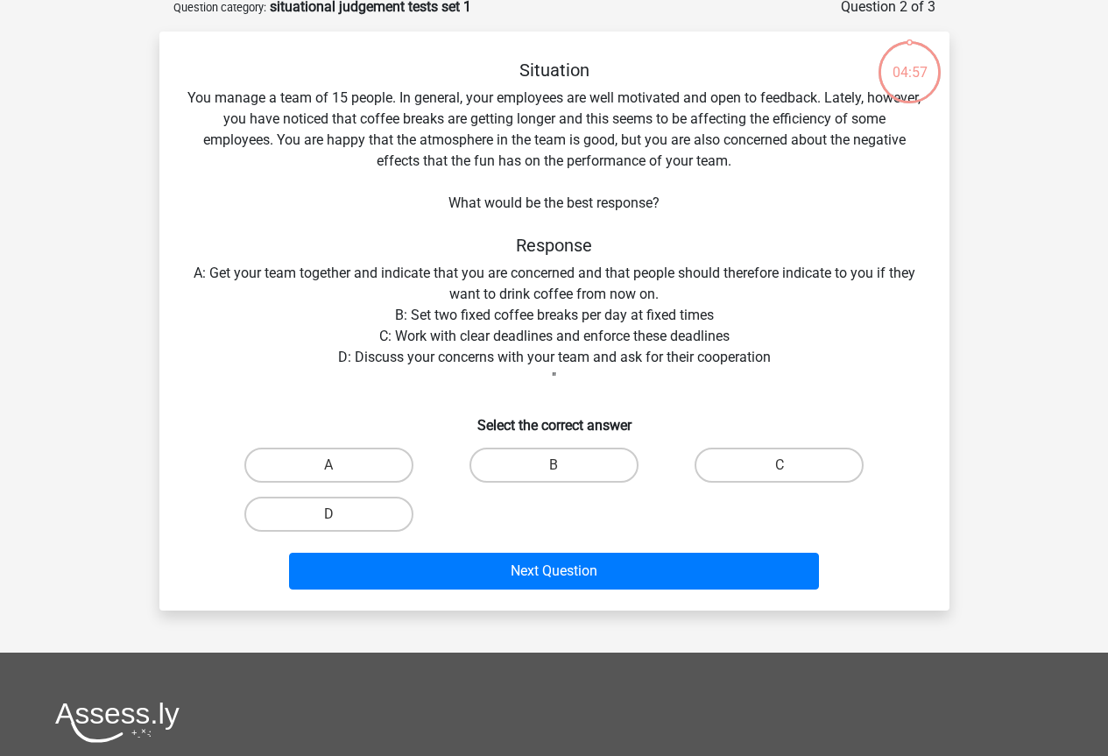
scroll to position [88, 0]
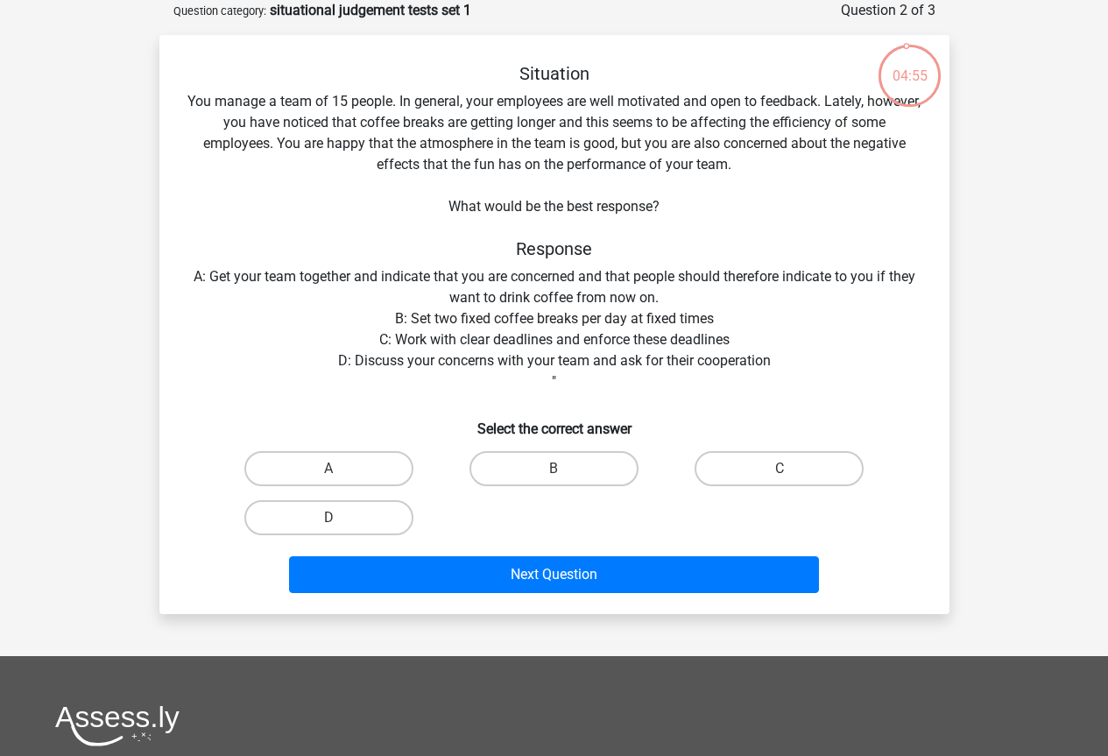
drag, startPoint x: 782, startPoint y: 466, endPoint x: 668, endPoint y: 529, distance: 130.2
click at [780, 468] on label "C" at bounding box center [779, 468] width 169 height 35
click at [780, 469] on input "C" at bounding box center [785, 474] width 11 height 11
radio input "true"
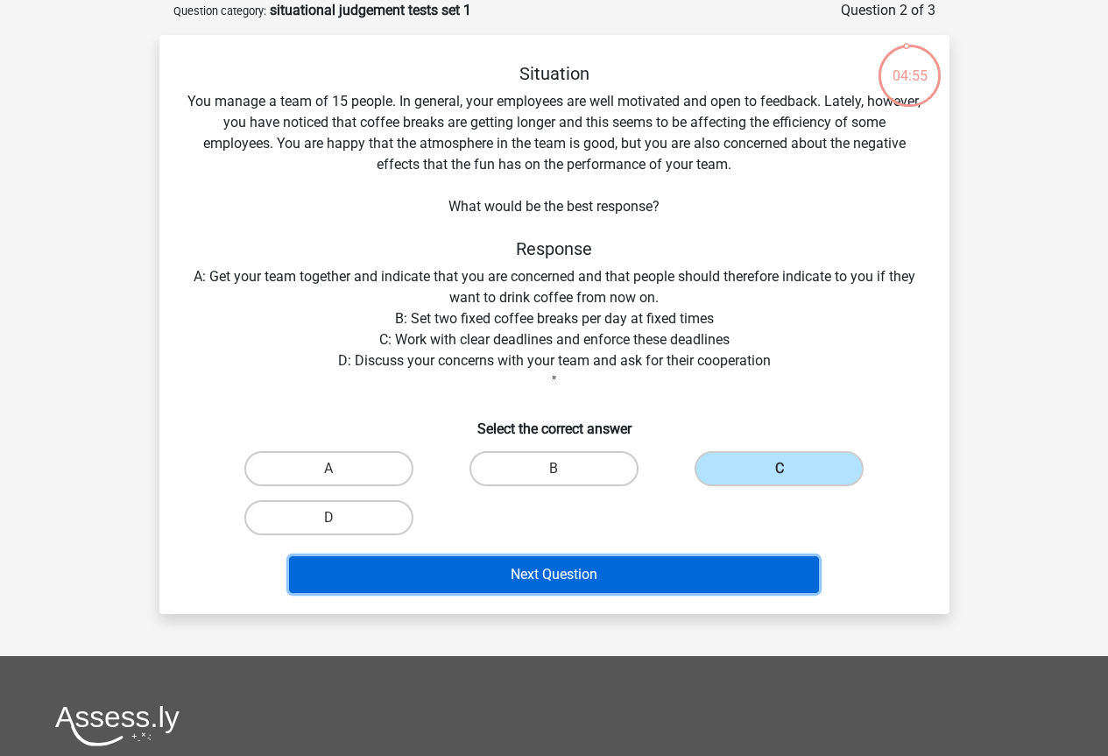
click at [621, 581] on button "Next Question" at bounding box center [554, 574] width 530 height 37
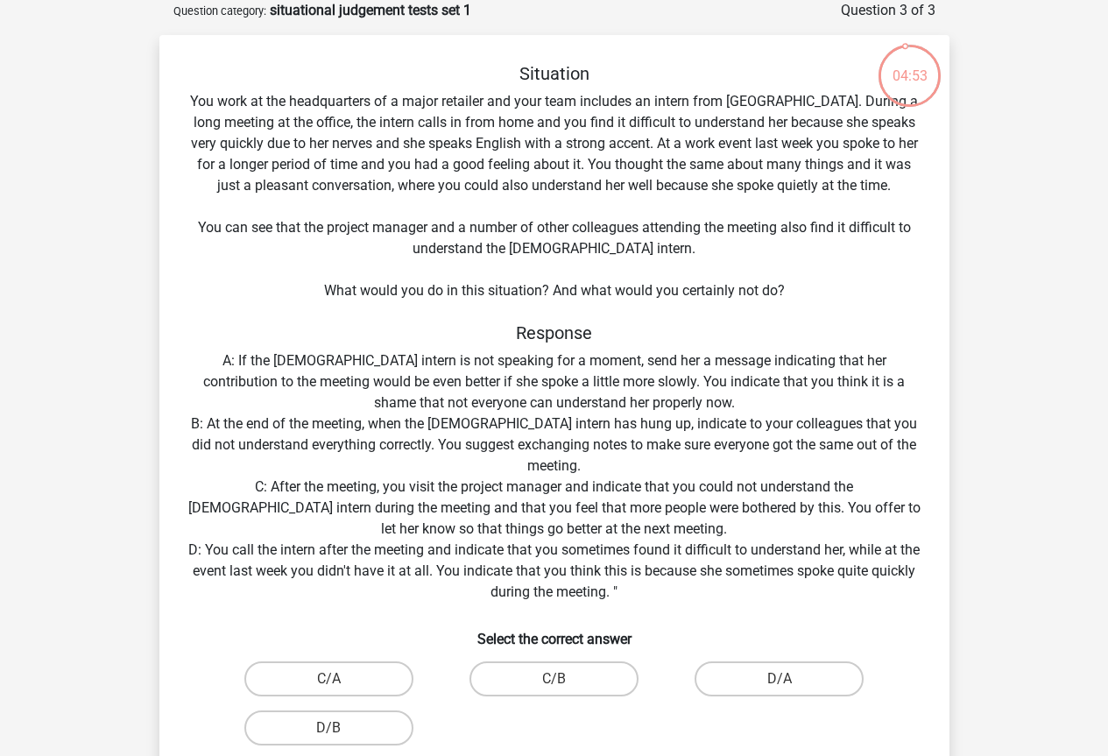
scroll to position [0, 0]
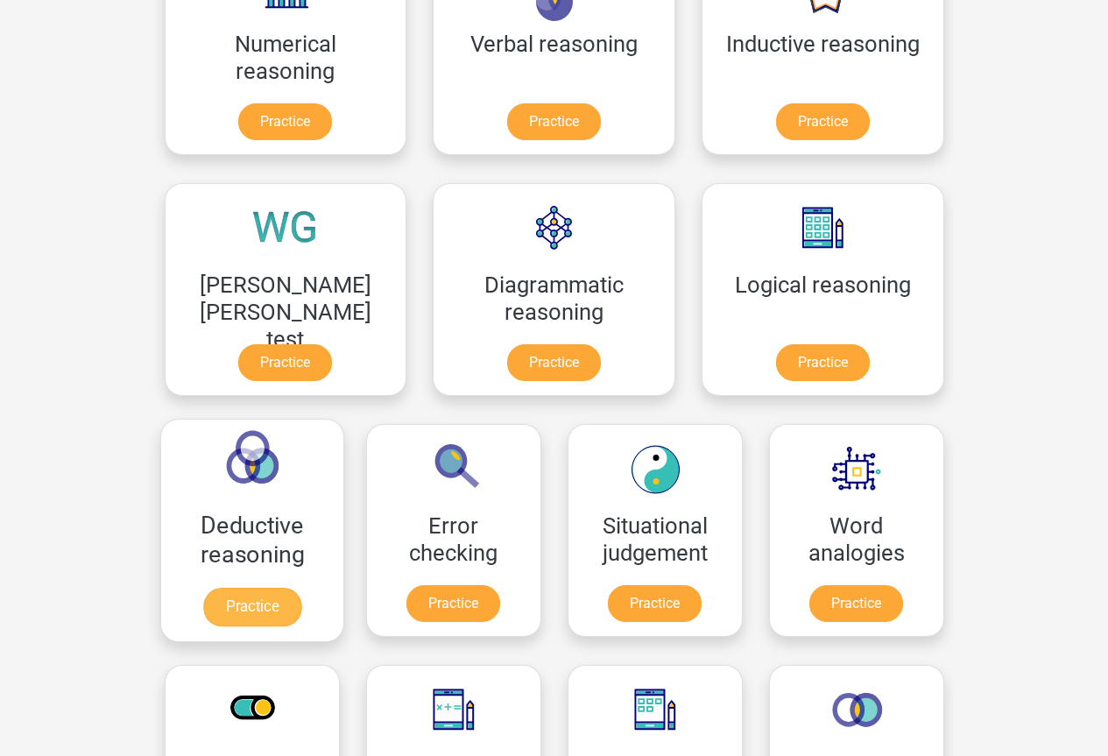
scroll to position [175, 0]
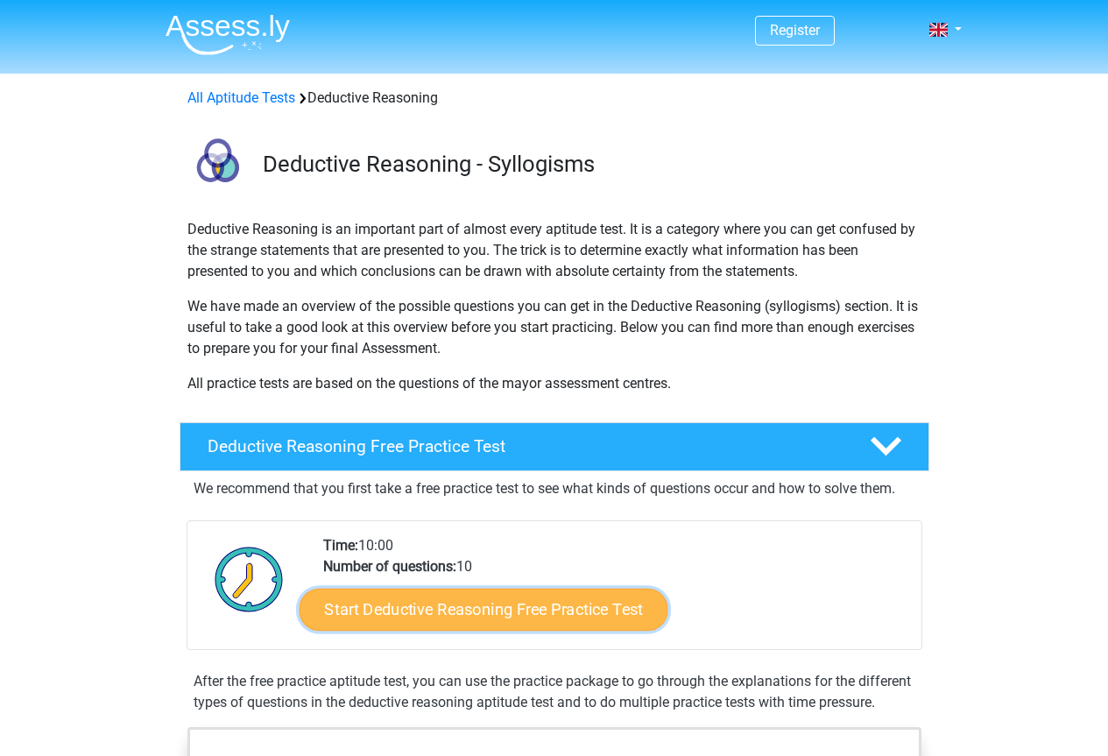
click at [523, 598] on link "Start Deductive Reasoning Free Practice Test" at bounding box center [483, 609] width 369 height 42
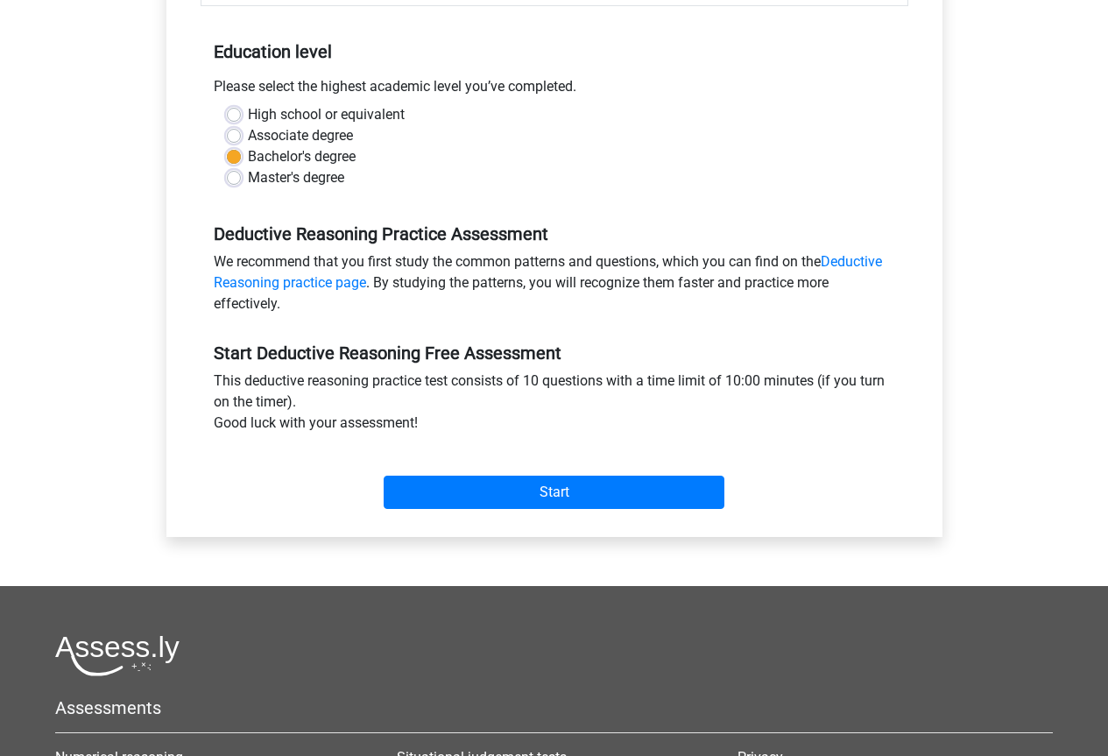
scroll to position [350, 0]
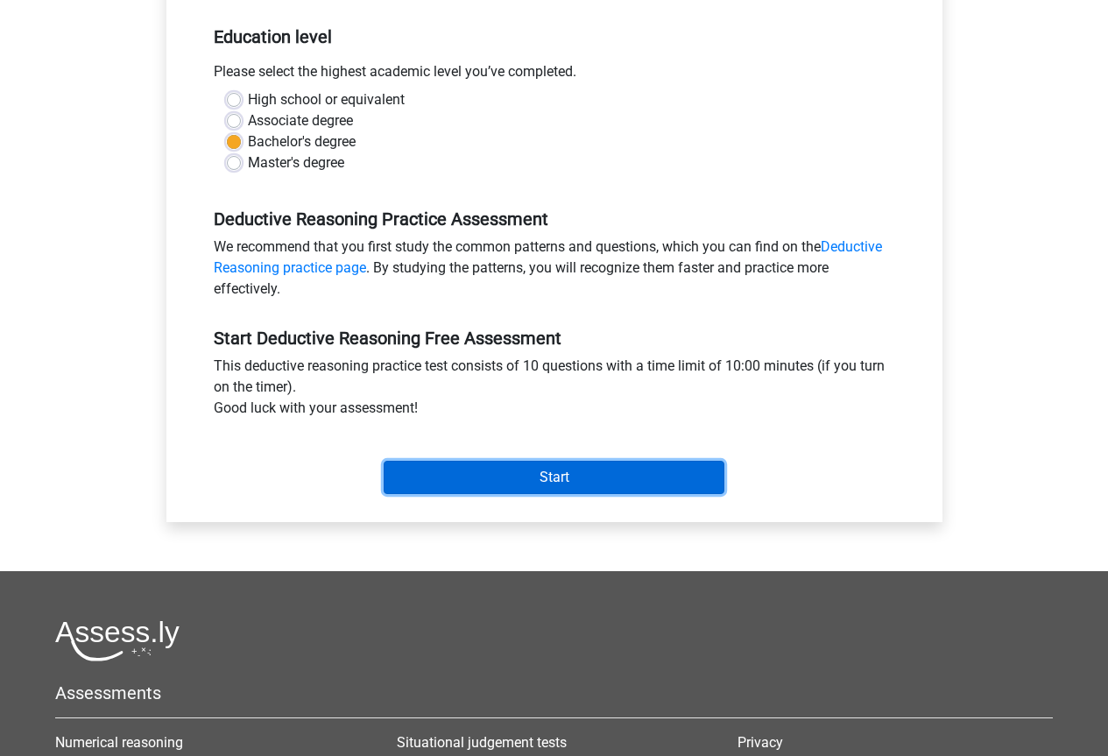
click at [538, 465] on input "Start" at bounding box center [554, 477] width 341 height 33
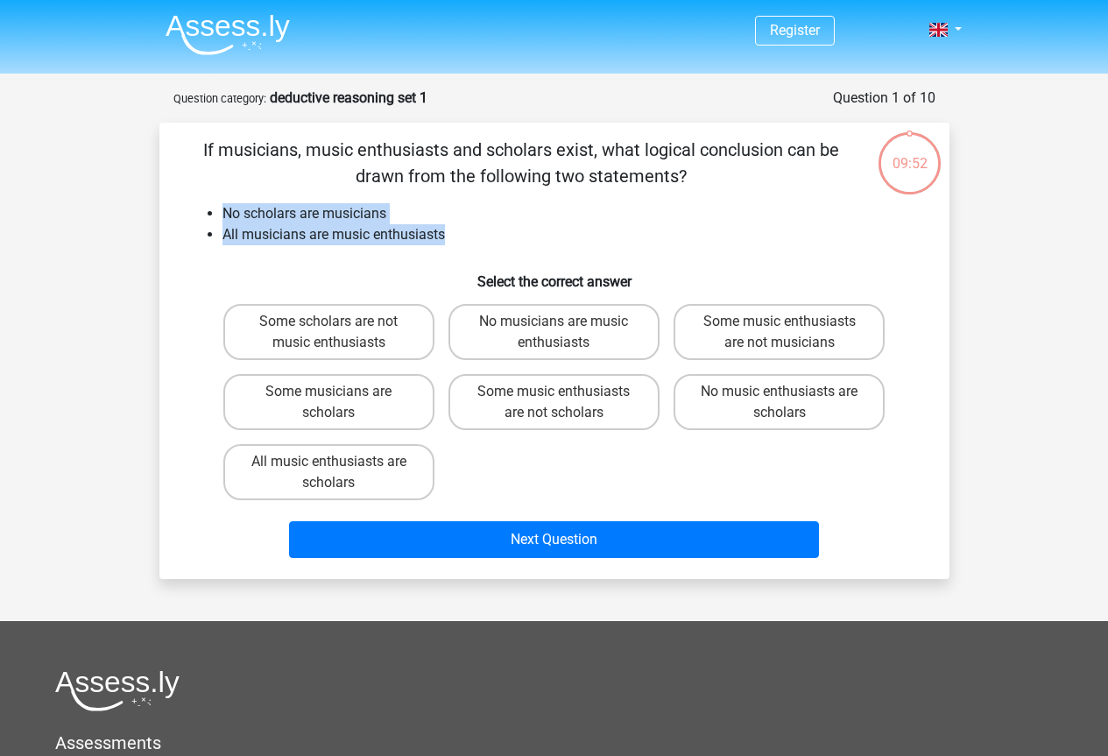
drag, startPoint x: 476, startPoint y: 241, endPoint x: 487, endPoint y: 501, distance: 260.4
click at [484, 255] on div "If musicians, music enthusiasts and scholars exist, what logical conclusion can…" at bounding box center [554, 351] width 776 height 428
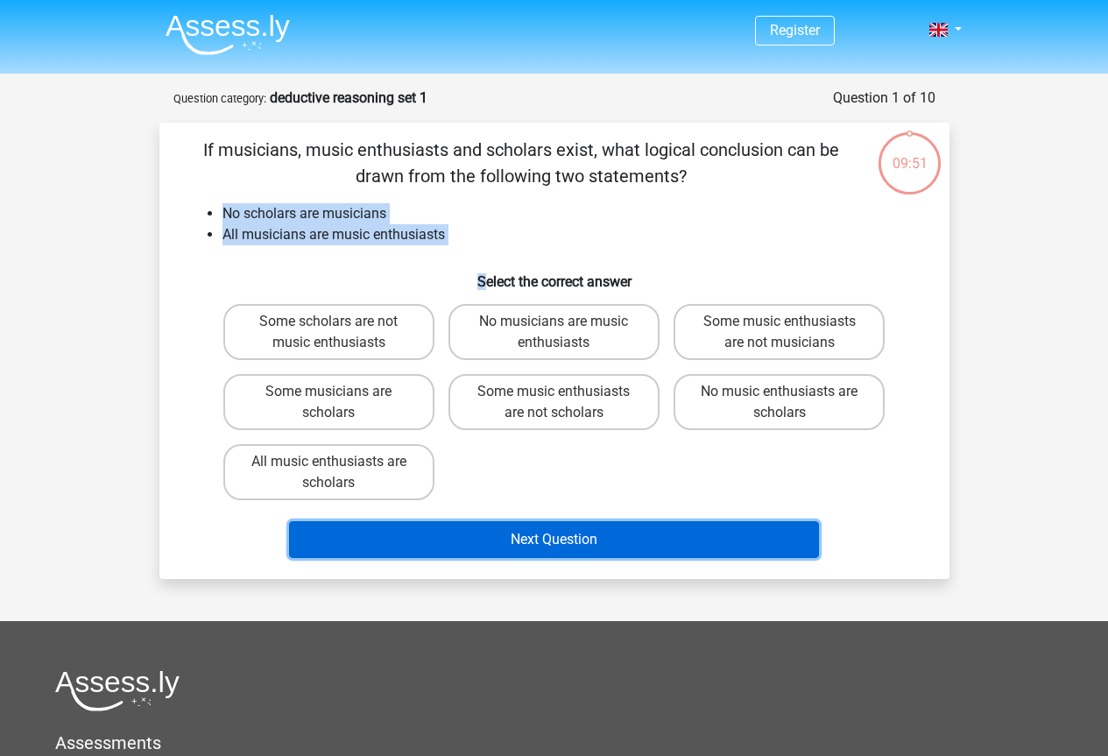
click at [503, 540] on button "Next Question" at bounding box center [554, 539] width 530 height 37
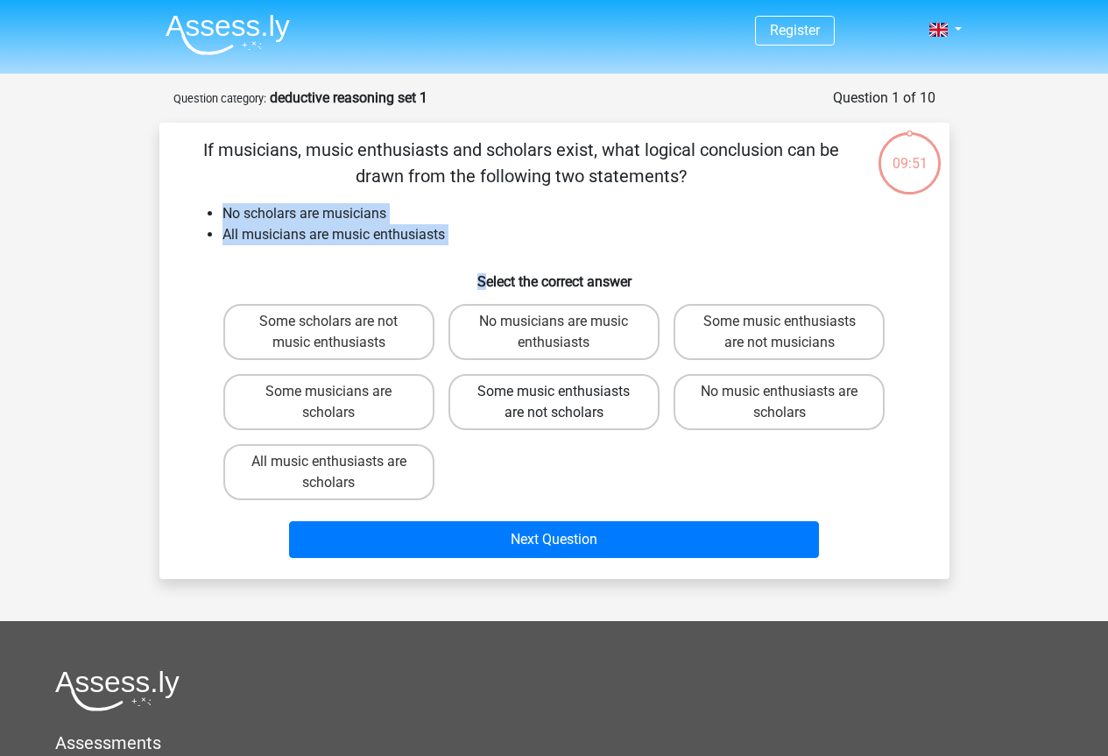
click at [526, 400] on label "Some music enthusiasts are not scholars" at bounding box center [553, 402] width 211 height 56
click at [554, 400] on input "Some music enthusiasts are not scholars" at bounding box center [559, 397] width 11 height 11
radio input "true"
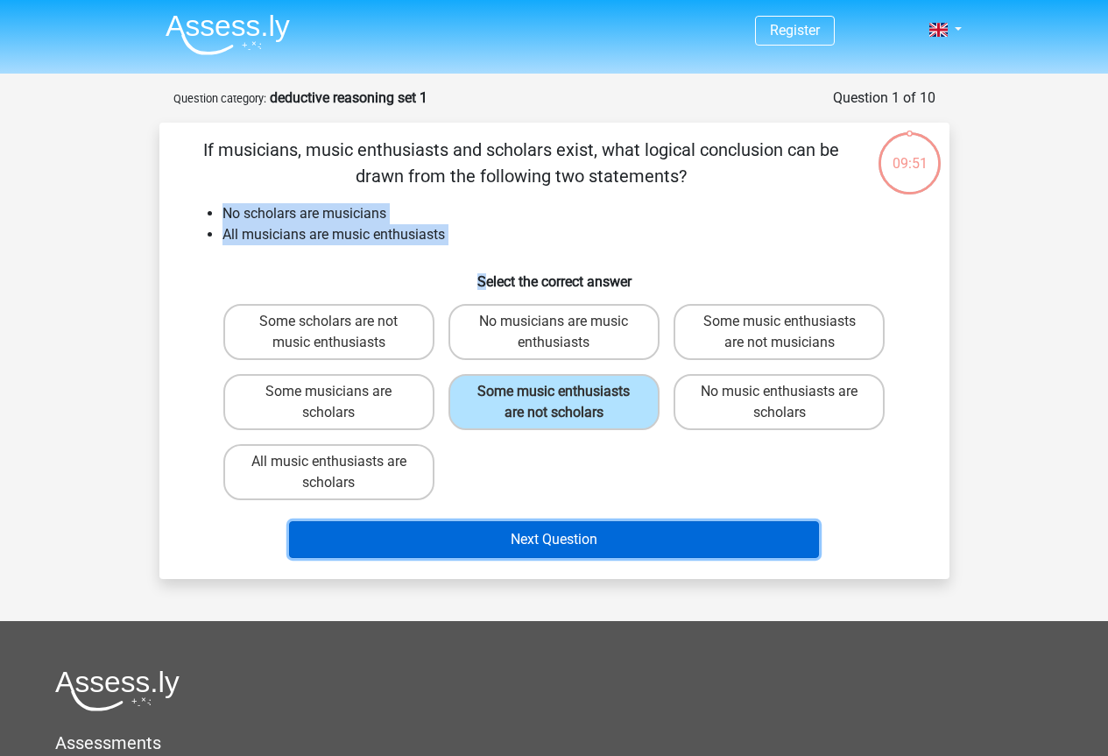
click at [537, 541] on button "Next Question" at bounding box center [554, 539] width 530 height 37
